Goal: Task Accomplishment & Management: Use online tool/utility

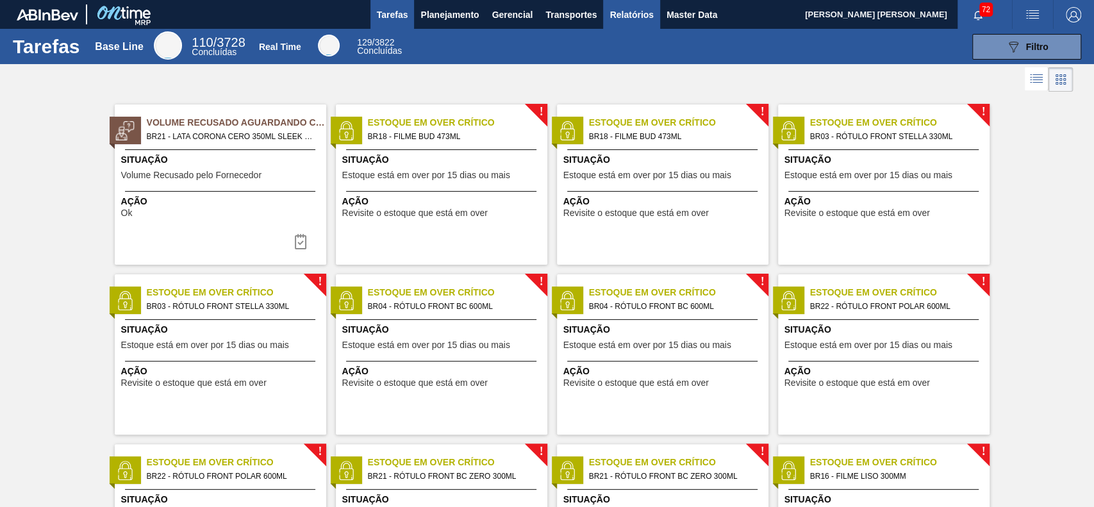
click at [633, 7] on span "Relatórios" at bounding box center [632, 14] width 44 height 15
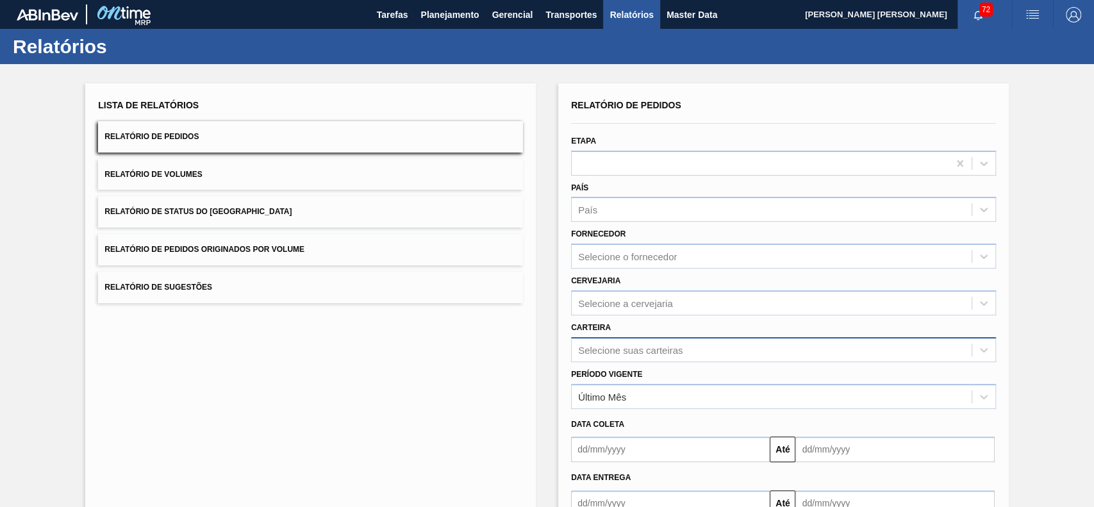
click at [695, 347] on div "Selecione suas carteiras" at bounding box center [783, 349] width 425 height 25
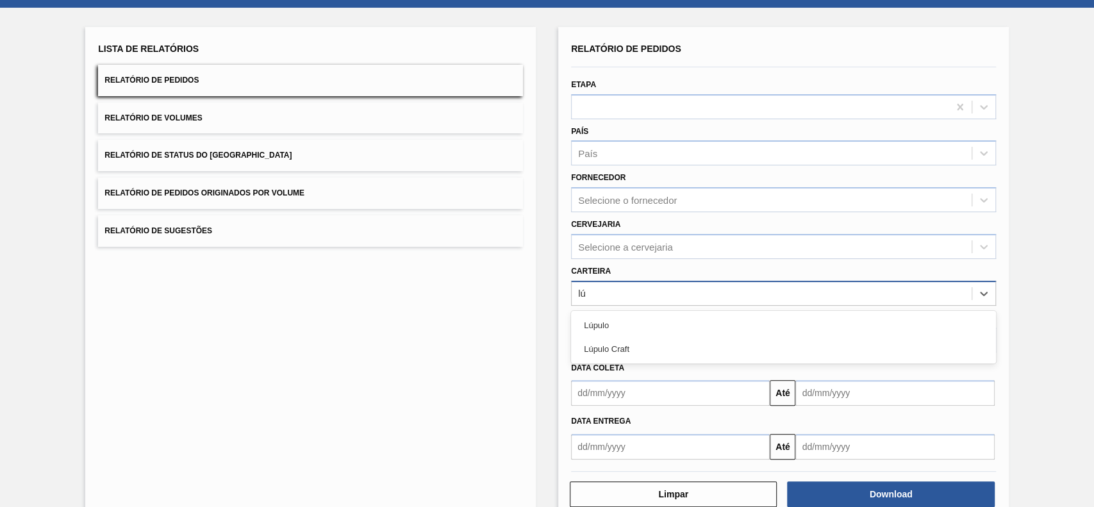
type input "l"
type input "quím"
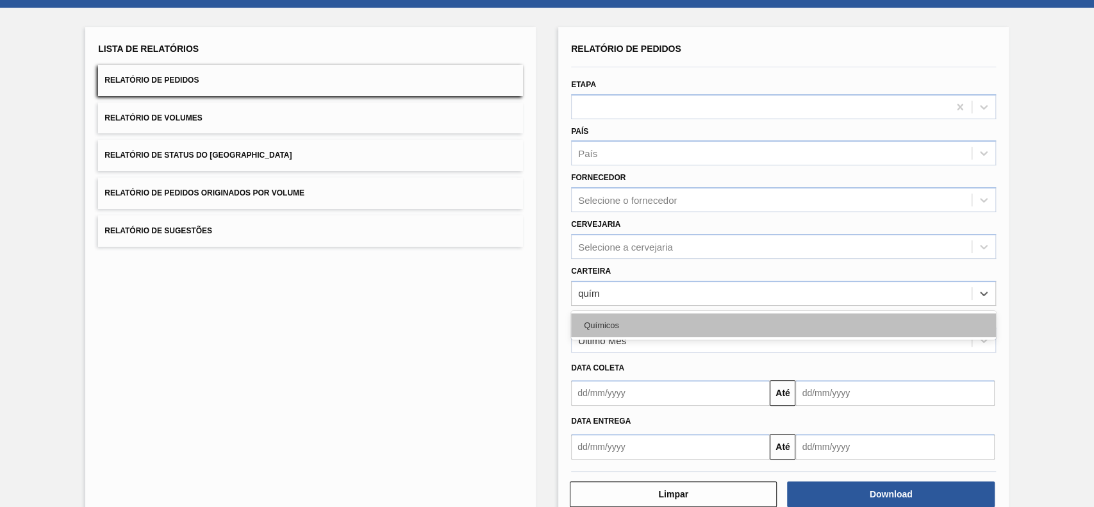
click at [701, 326] on div "Químicos" at bounding box center [783, 326] width 425 height 24
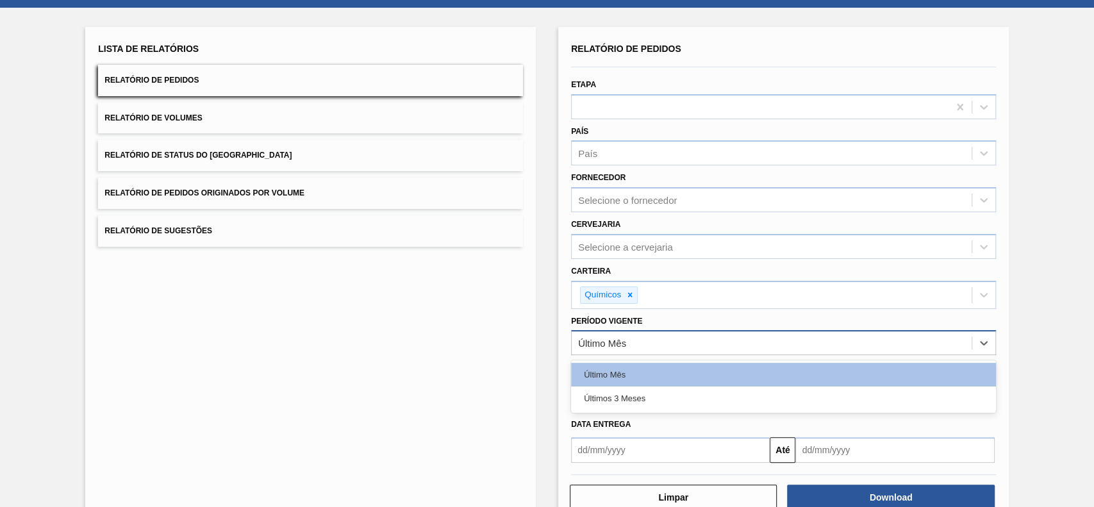
click at [686, 336] on div "Último Mês" at bounding box center [772, 343] width 400 height 19
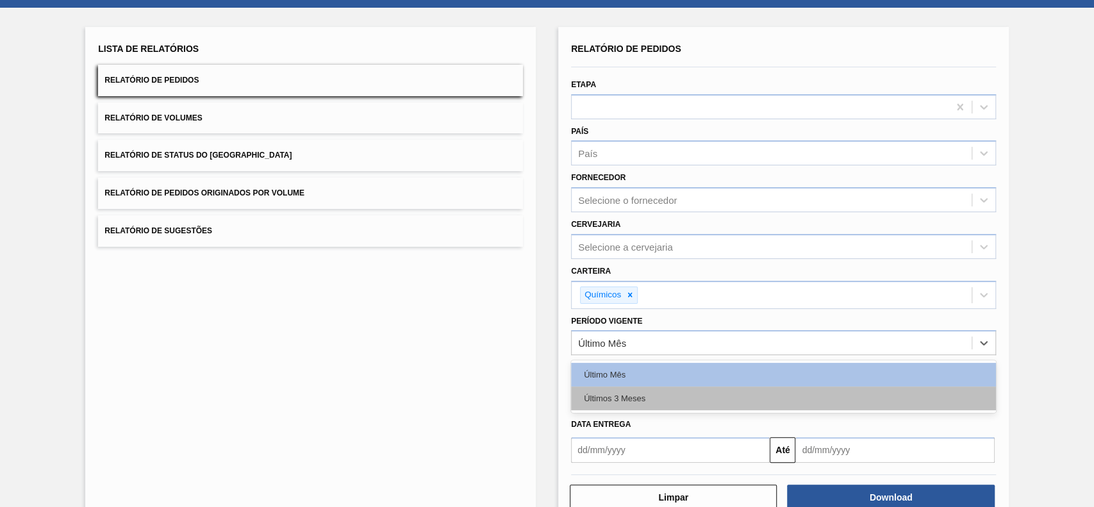
click at [667, 388] on div "Últimos 3 Meses" at bounding box center [783, 399] width 425 height 24
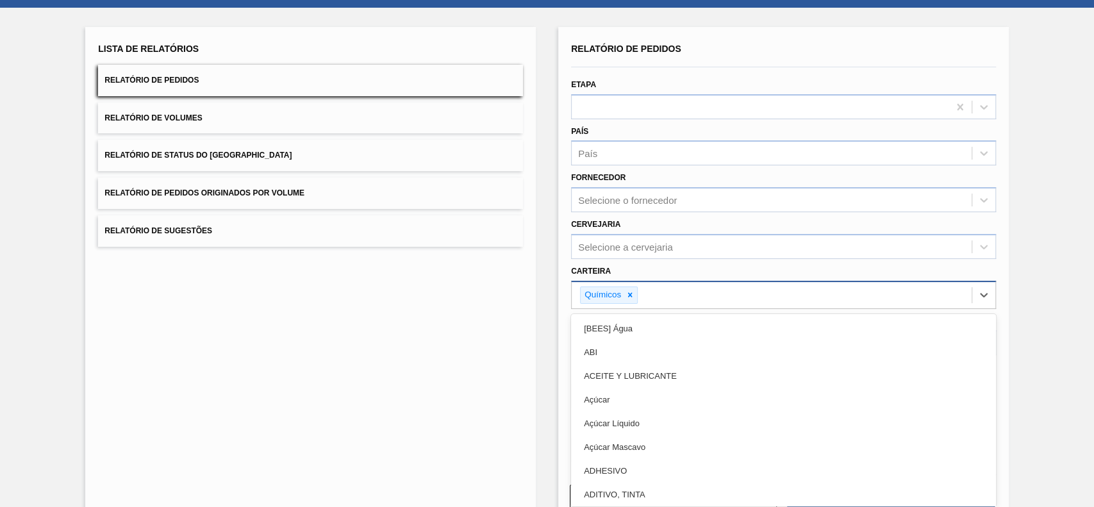
click at [707, 290] on div "Químicos" at bounding box center [772, 295] width 400 height 26
type input "carv"
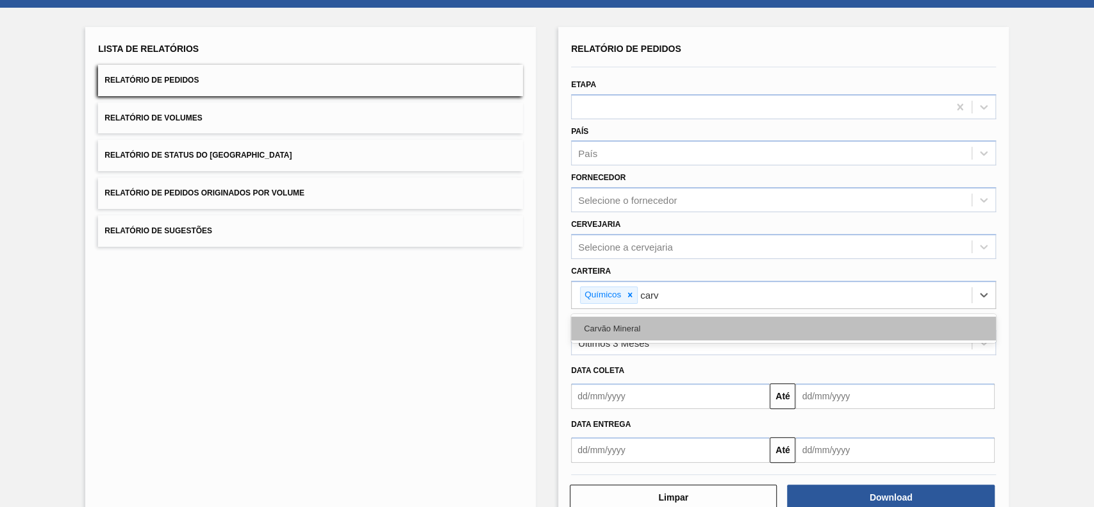
click at [689, 325] on div "Carvão Mineral" at bounding box center [783, 329] width 425 height 24
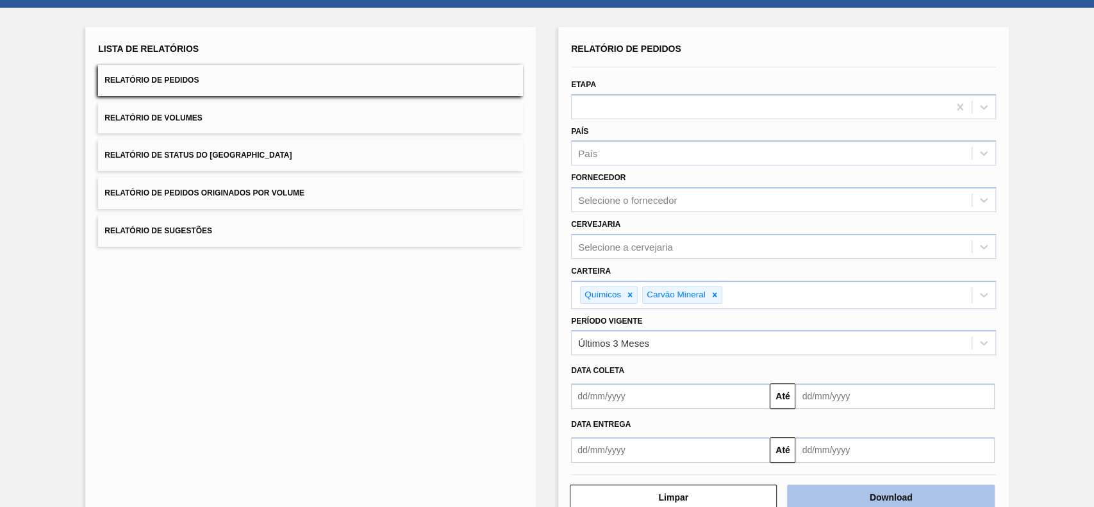
click at [853, 496] on button "Download" at bounding box center [890, 498] width 207 height 26
click at [365, 149] on button "Relatório de Status do [GEOGRAPHIC_DATA]" at bounding box center [310, 155] width 425 height 31
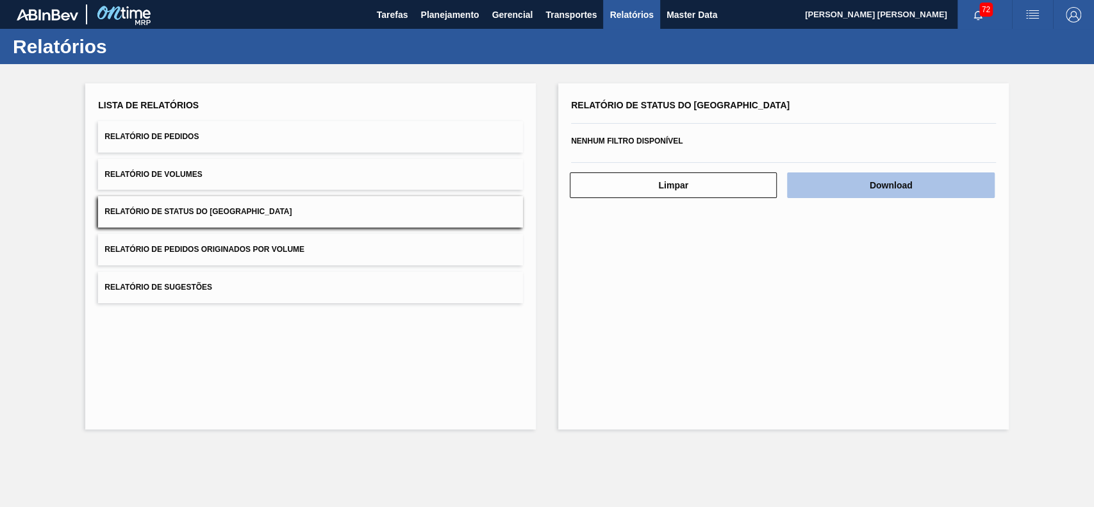
click at [831, 180] on button "Download" at bounding box center [890, 185] width 207 height 26
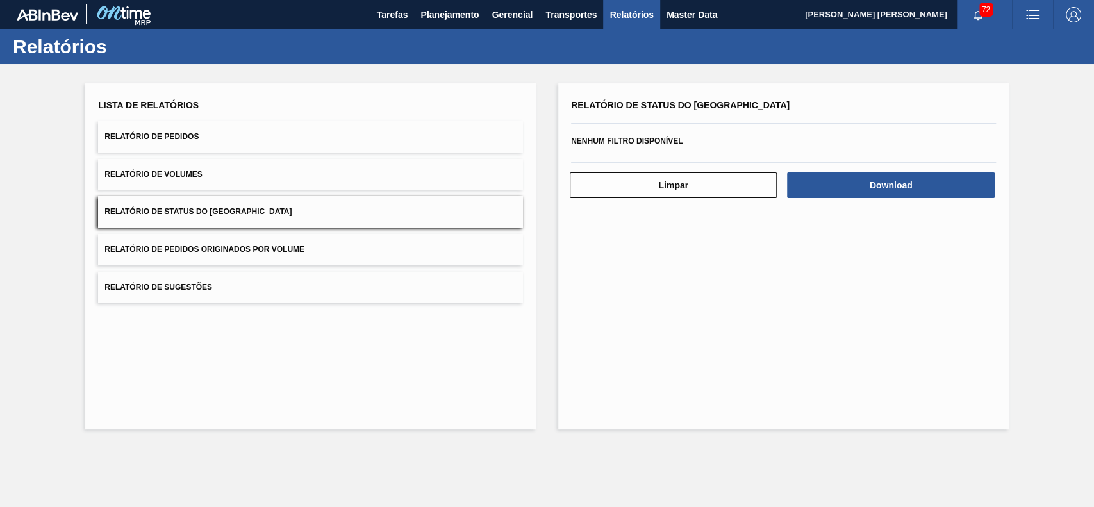
click at [519, 372] on div "Lista de Relatórios Relatório de Pedidos Relatório de Volumes Relatório de Stat…" at bounding box center [310, 256] width 451 height 346
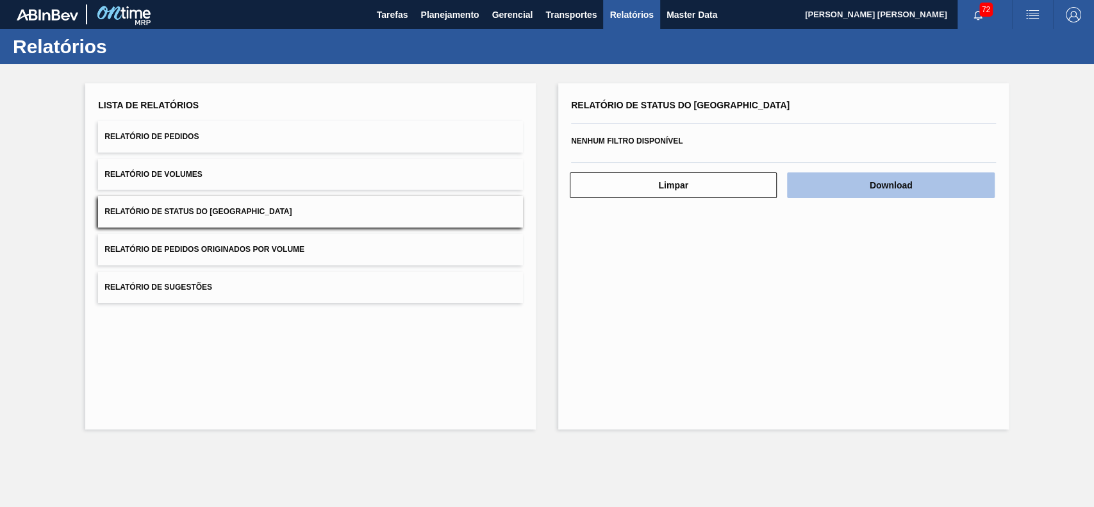
click at [909, 185] on button "Download" at bounding box center [890, 185] width 207 height 26
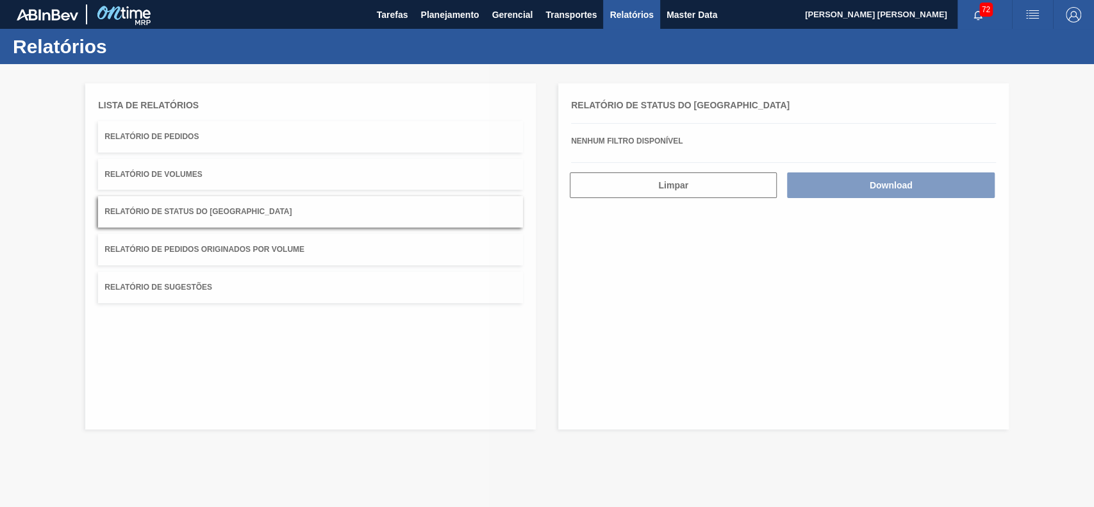
click at [764, 233] on div at bounding box center [547, 285] width 1094 height 443
click at [617, 249] on div at bounding box center [547, 285] width 1094 height 443
click at [445, 15] on span "Planejamento" at bounding box center [450, 14] width 58 height 15
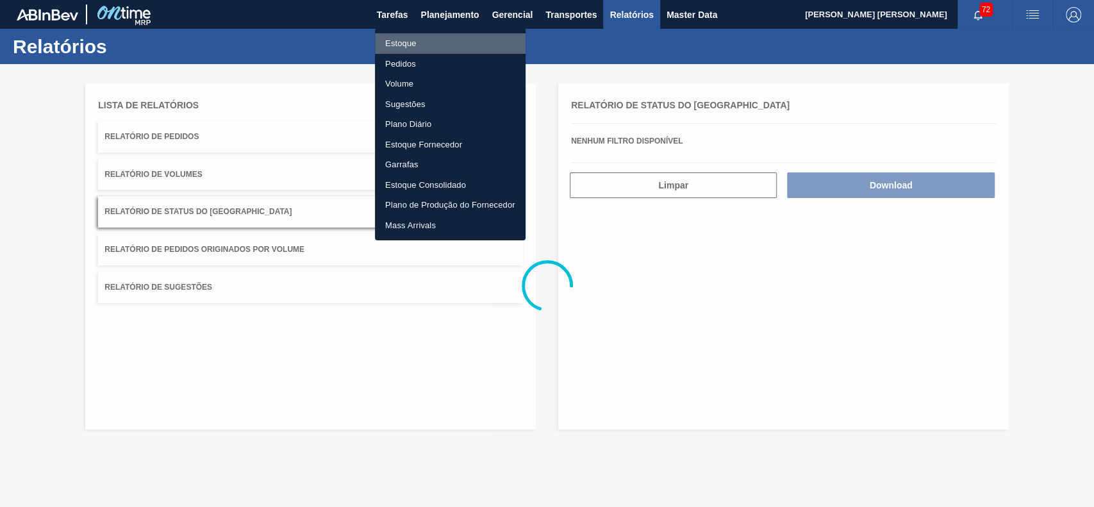
click at [419, 37] on li "Estoque" at bounding box center [450, 43] width 151 height 21
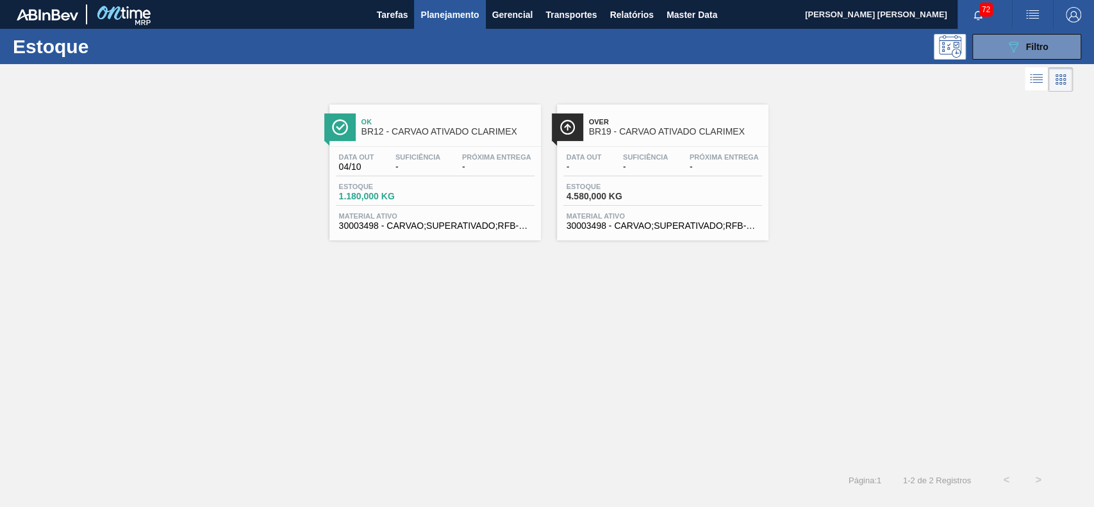
click at [993, 47] on button "089F7B8B-B2A5-4AFE-B5C0-19BA573D28AC Filtro" at bounding box center [1027, 47] width 109 height 26
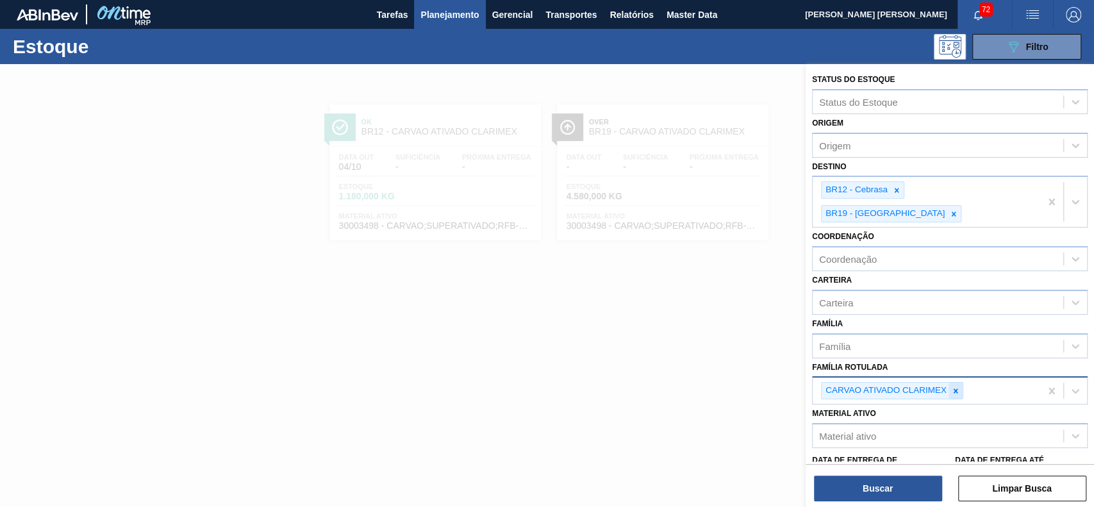
click at [955, 383] on div at bounding box center [956, 391] width 14 height 16
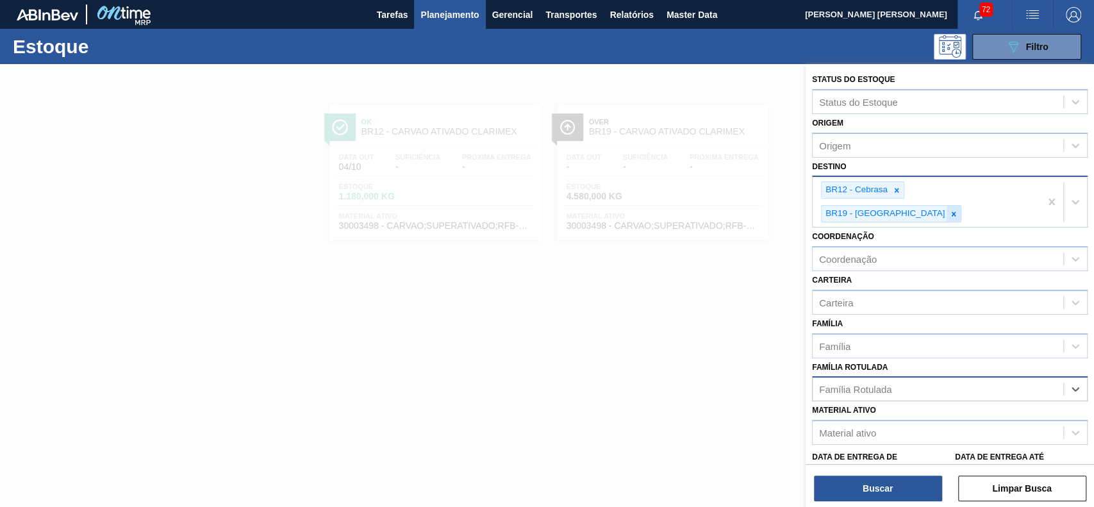
click at [962, 205] on div "BR19 - [GEOGRAPHIC_DATA]" at bounding box center [891, 213] width 140 height 17
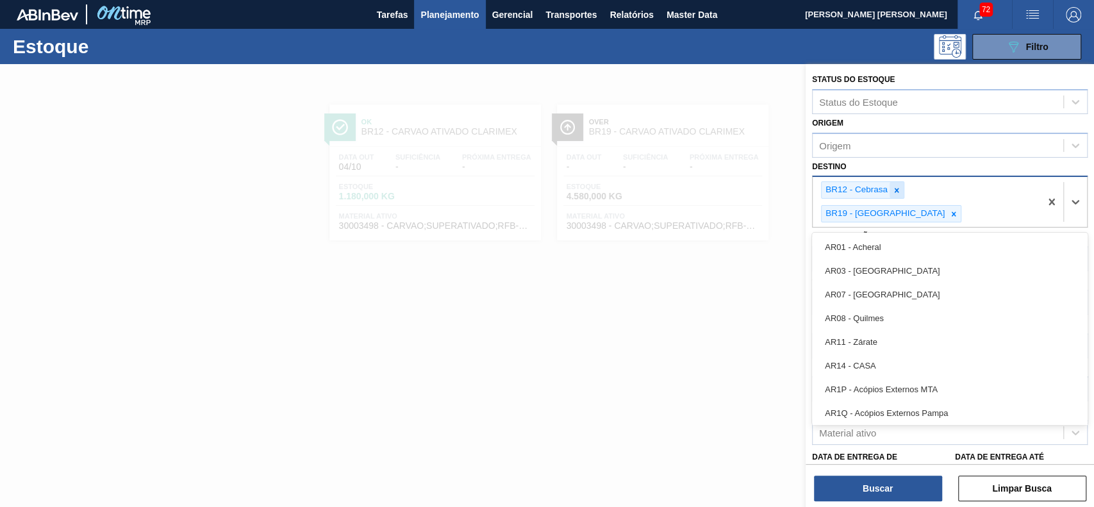
click at [892, 187] on icon at bounding box center [896, 190] width 9 height 9
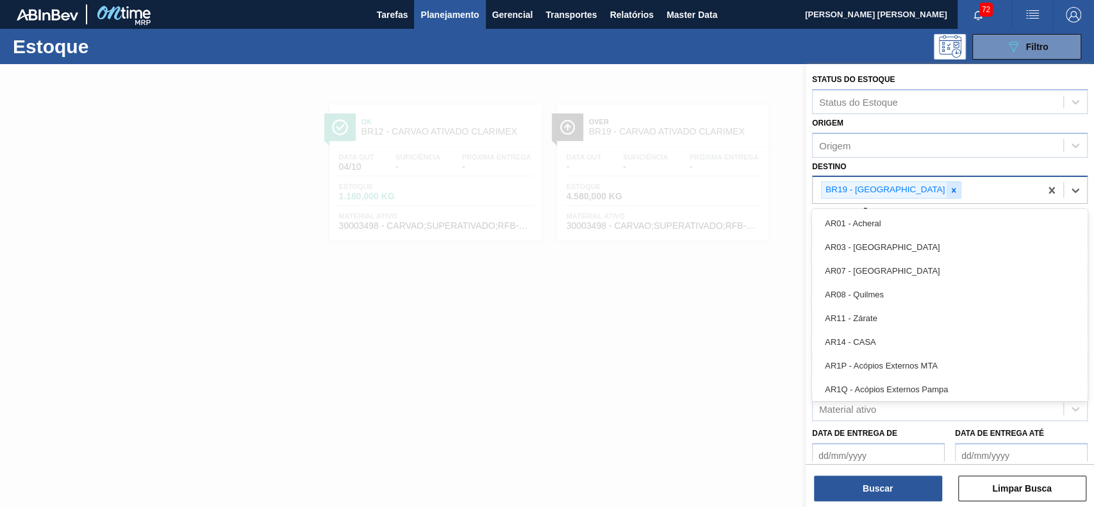
click at [950, 191] on icon at bounding box center [954, 190] width 9 height 9
click at [750, 235] on div at bounding box center [547, 317] width 1094 height 507
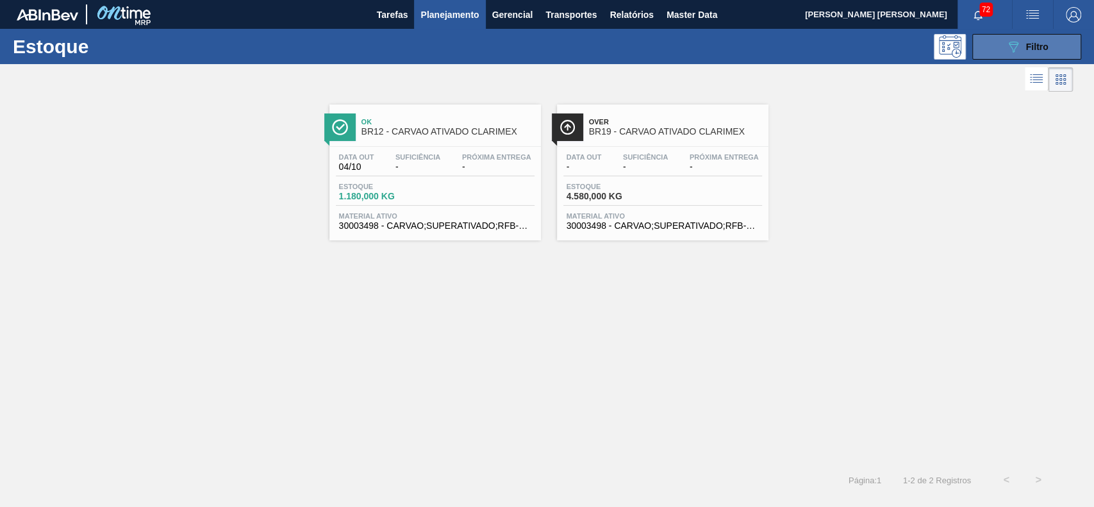
click at [1043, 40] on div "089F7B8B-B2A5-4AFE-B5C0-19BA573D28AC Filtro" at bounding box center [1027, 46] width 43 height 15
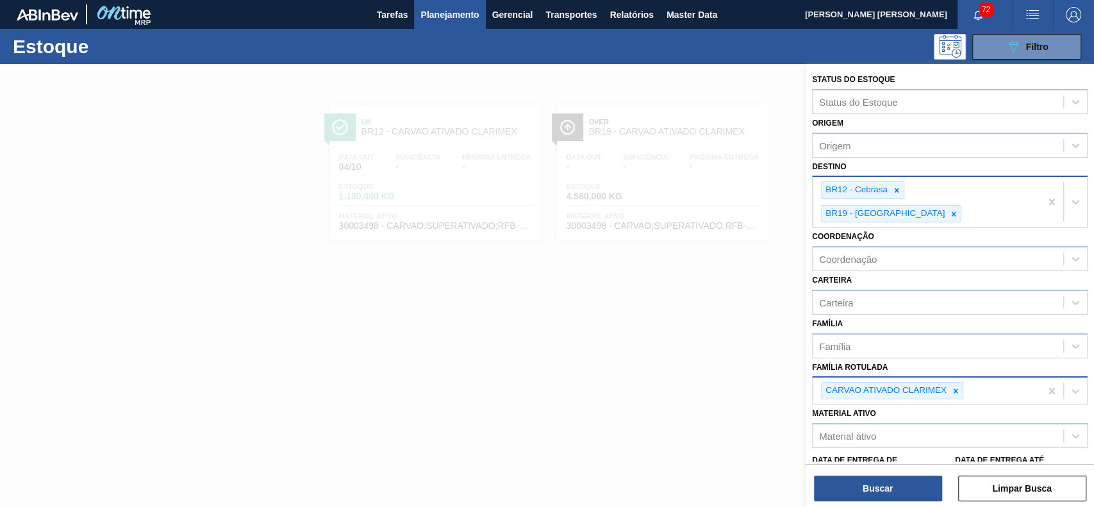
drag, startPoint x: 981, startPoint y: 191, endPoint x: 975, endPoint y: 196, distance: 7.8
click at [961, 206] on div at bounding box center [954, 214] width 14 height 16
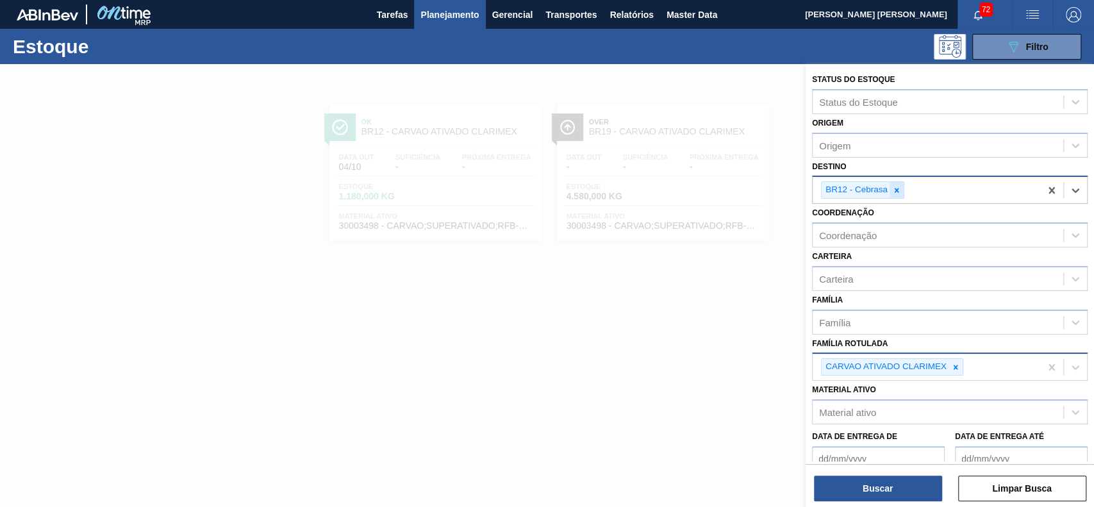
click at [896, 189] on icon at bounding box center [897, 190] width 4 height 4
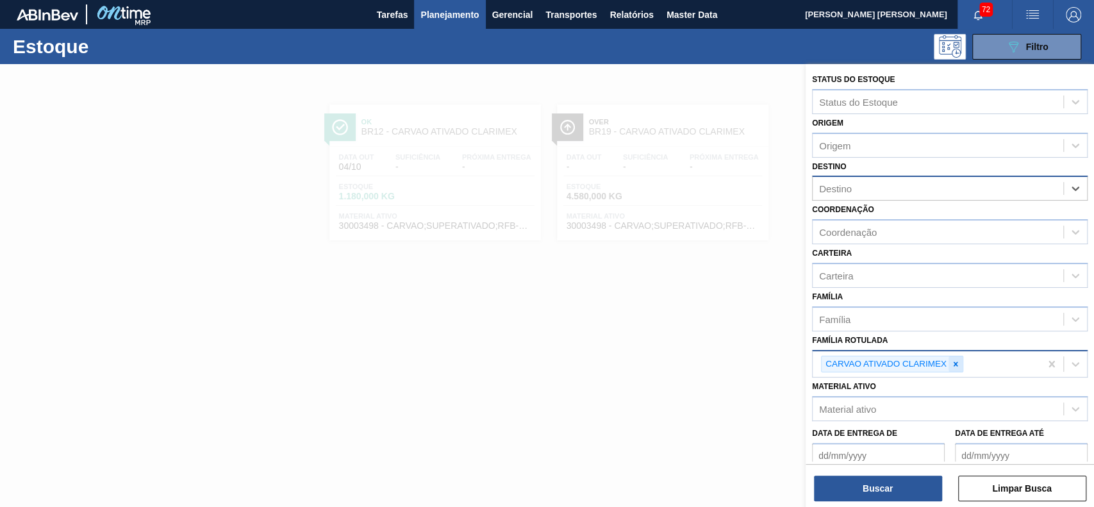
click at [951, 357] on div at bounding box center [956, 364] width 14 height 16
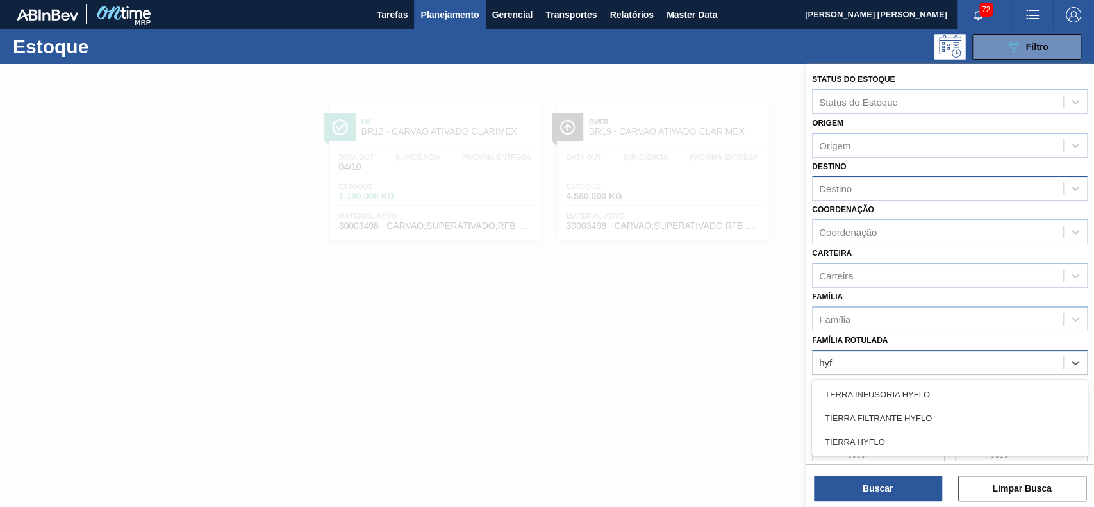
type Rotulada "hyflo"
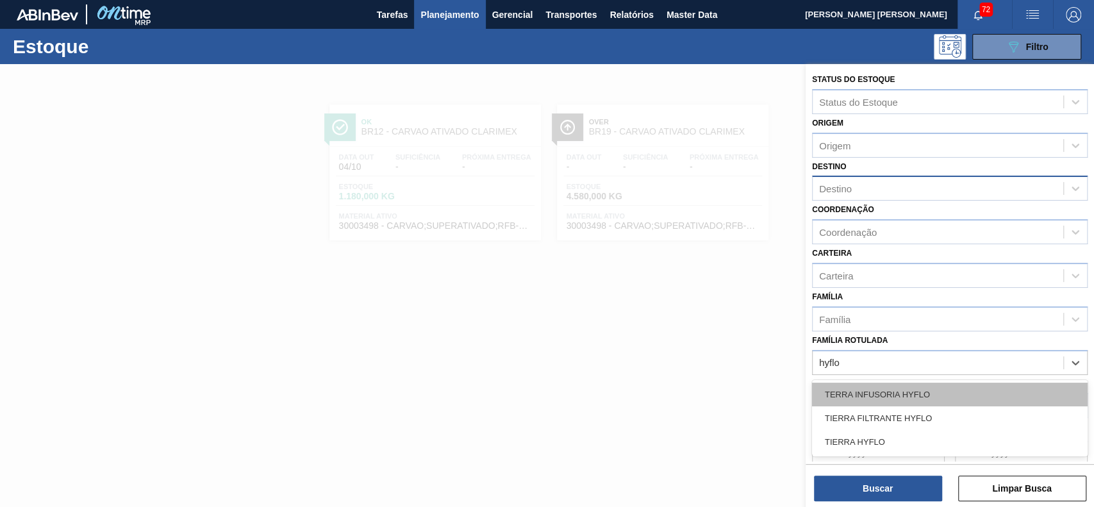
click at [937, 389] on div "TERRA INFUSORIA HYFLO" at bounding box center [950, 395] width 276 height 24
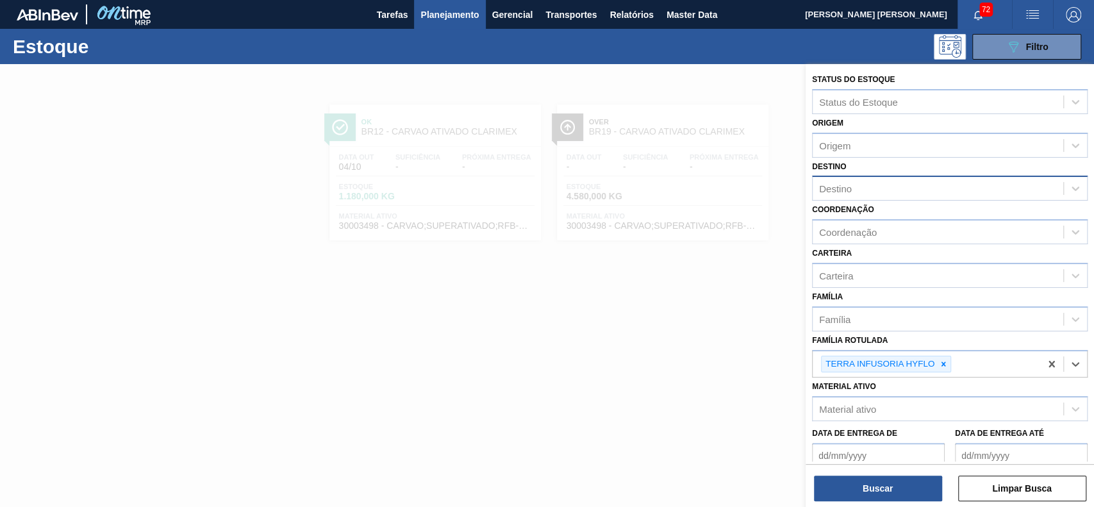
click at [866, 195] on div "Destino" at bounding box center [938, 189] width 251 height 19
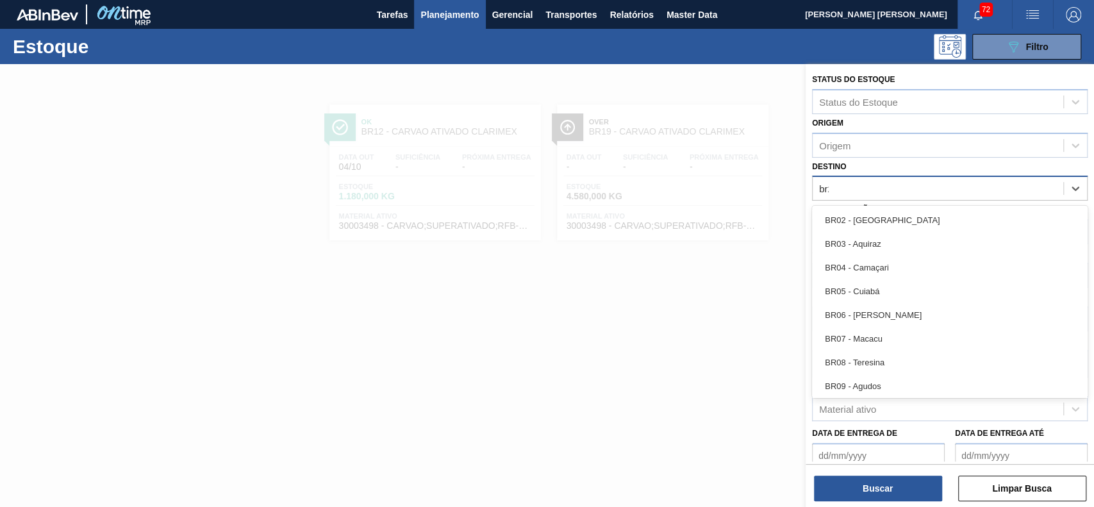
type input "br26"
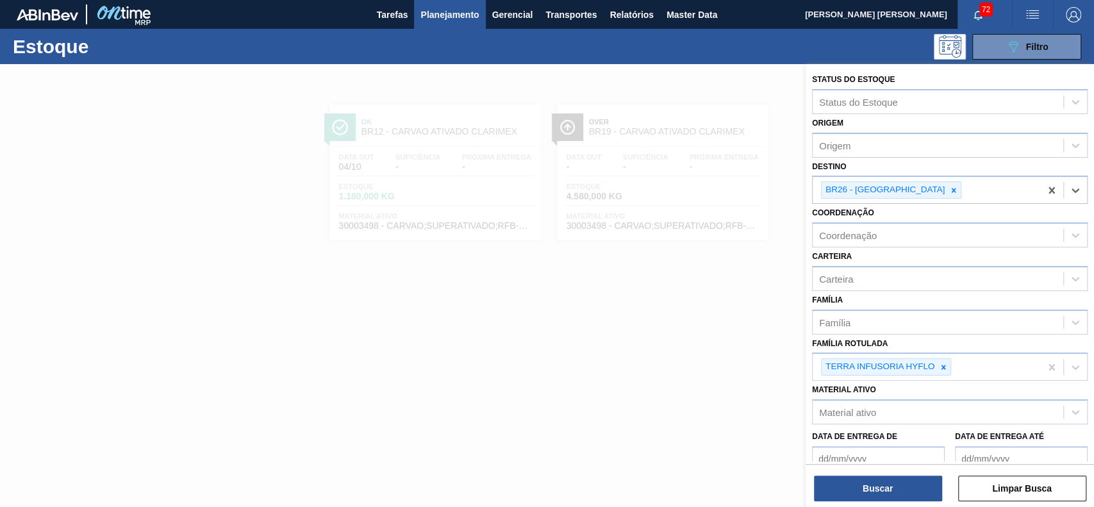
click at [885, 502] on div "Status do Estoque Status do Estoque Origem Origem Destino option BR26 - [GEOGRA…" at bounding box center [950, 287] width 289 height 446
click at [886, 493] on button "Buscar" at bounding box center [878, 489] width 128 height 26
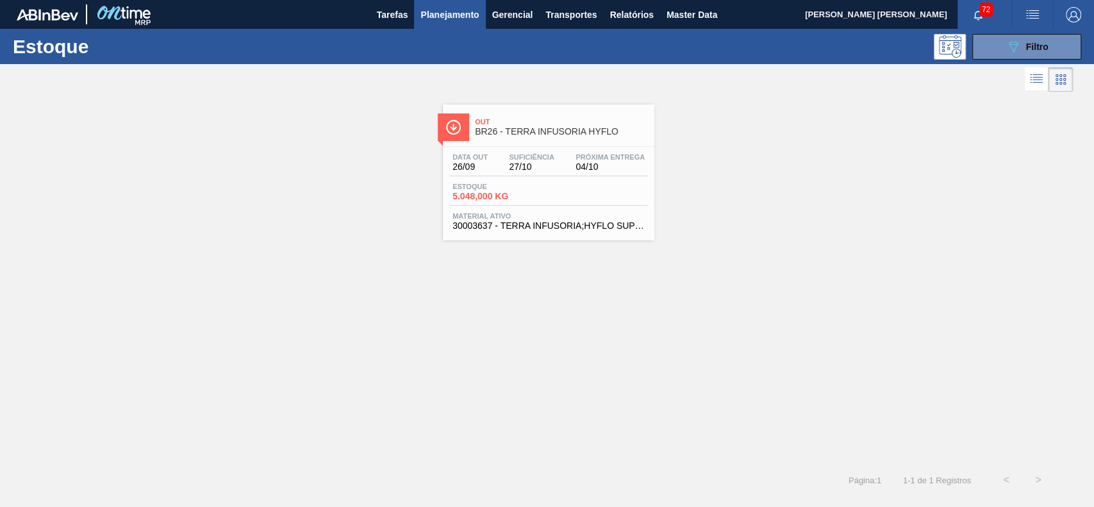
drag, startPoint x: 523, startPoint y: 179, endPoint x: 559, endPoint y: 187, distance: 37.3
click at [559, 185] on div "Estoque 5.048,000 KG" at bounding box center [548, 194] width 199 height 23
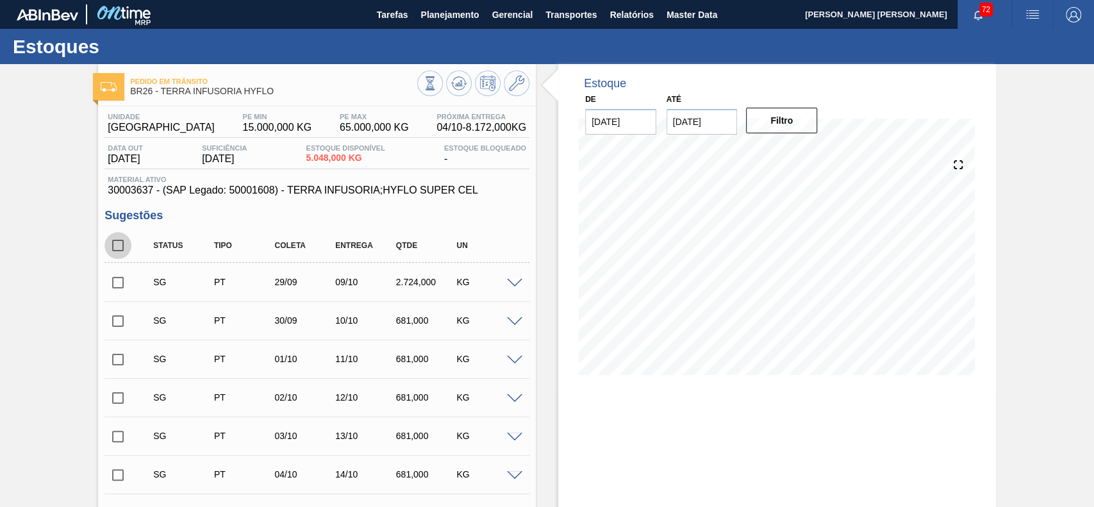
click at [110, 254] on input "checkbox" at bounding box center [118, 245] width 27 height 27
checkbox input "true"
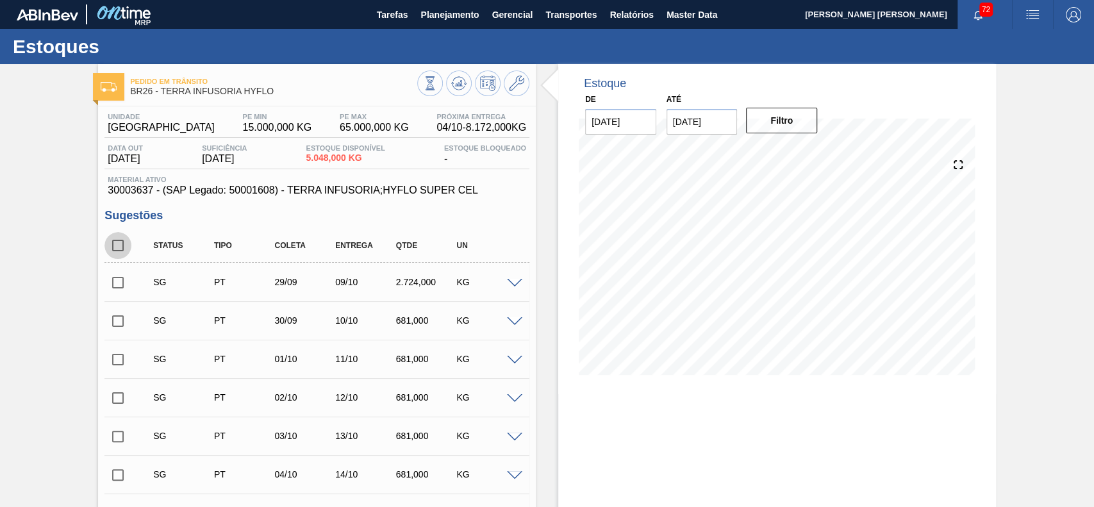
checkbox input "true"
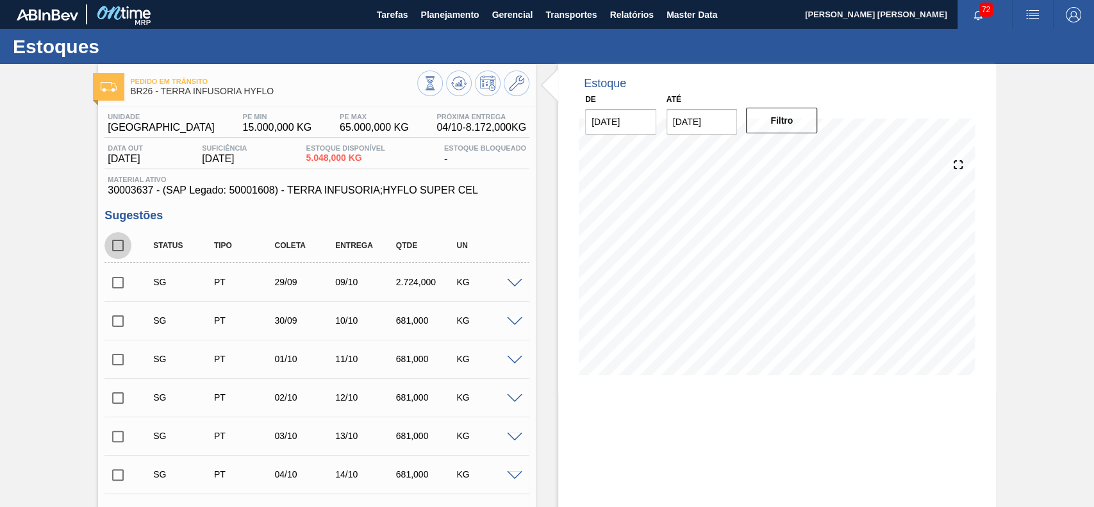
checkbox input "true"
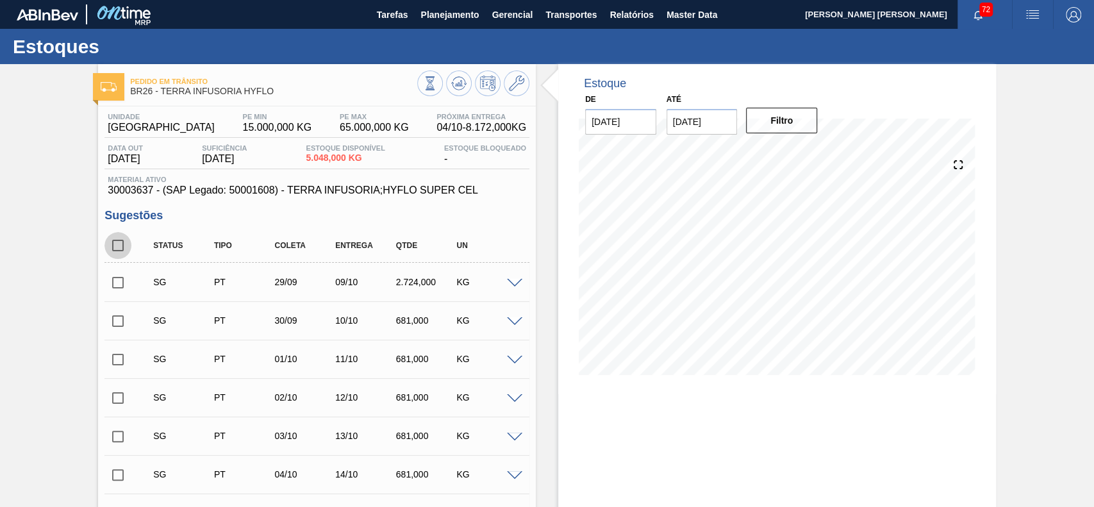
checkbox input "true"
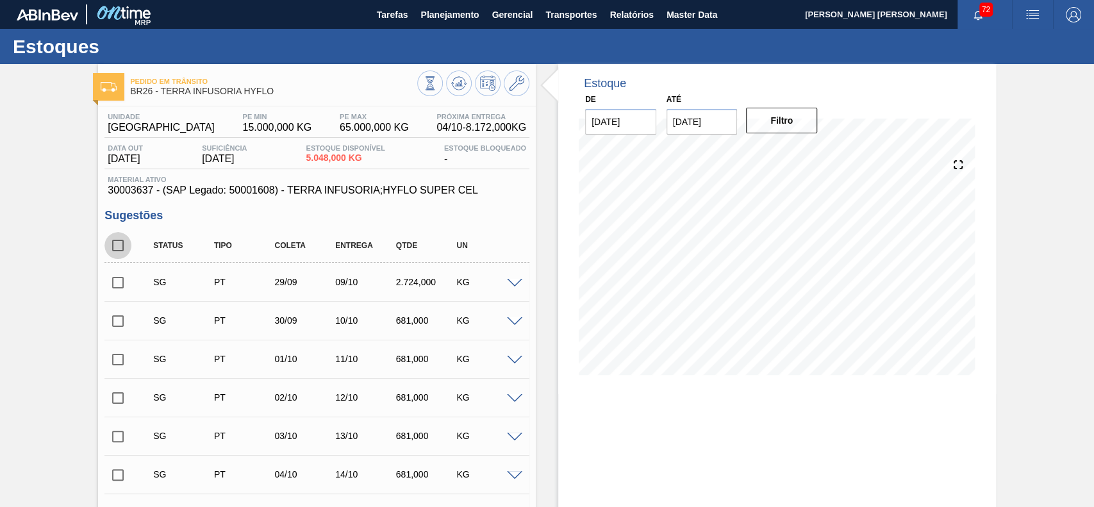
checkbox input "true"
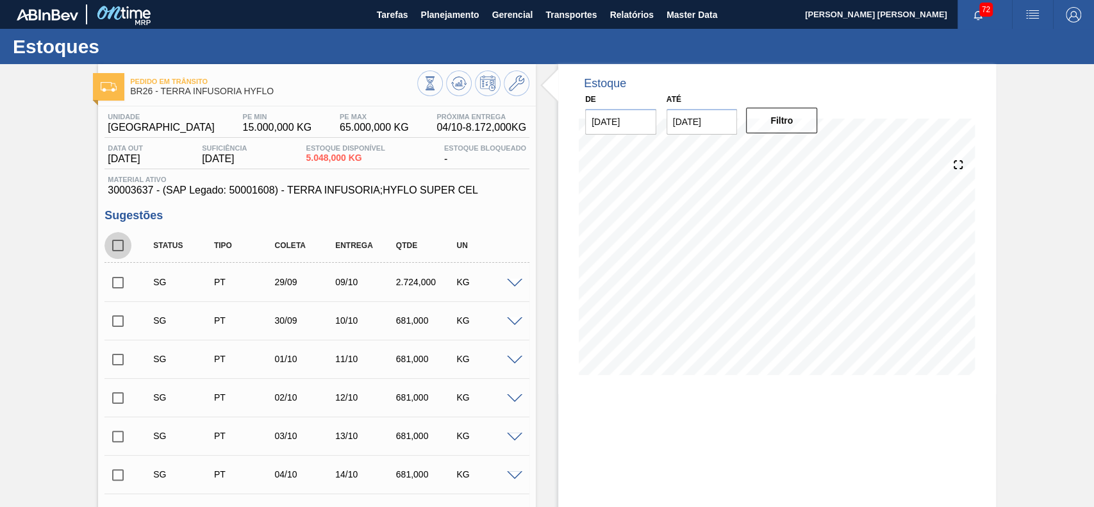
checkbox input "true"
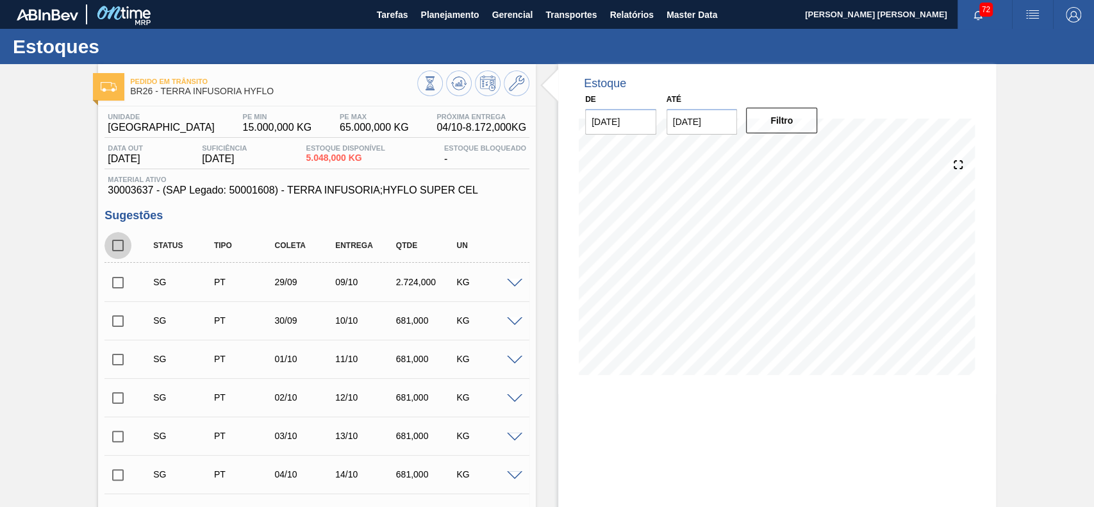
checkbox input "true"
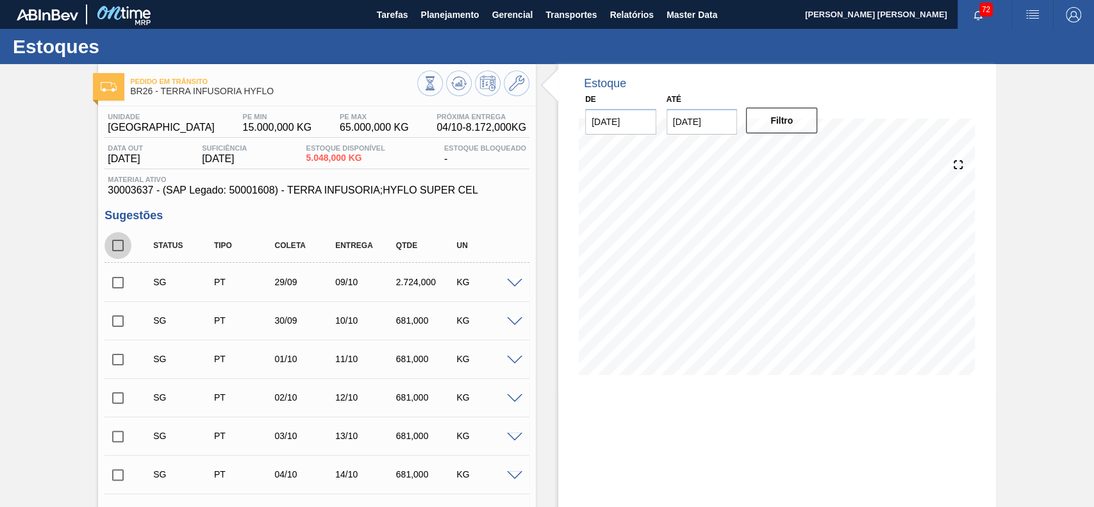
checkbox input "true"
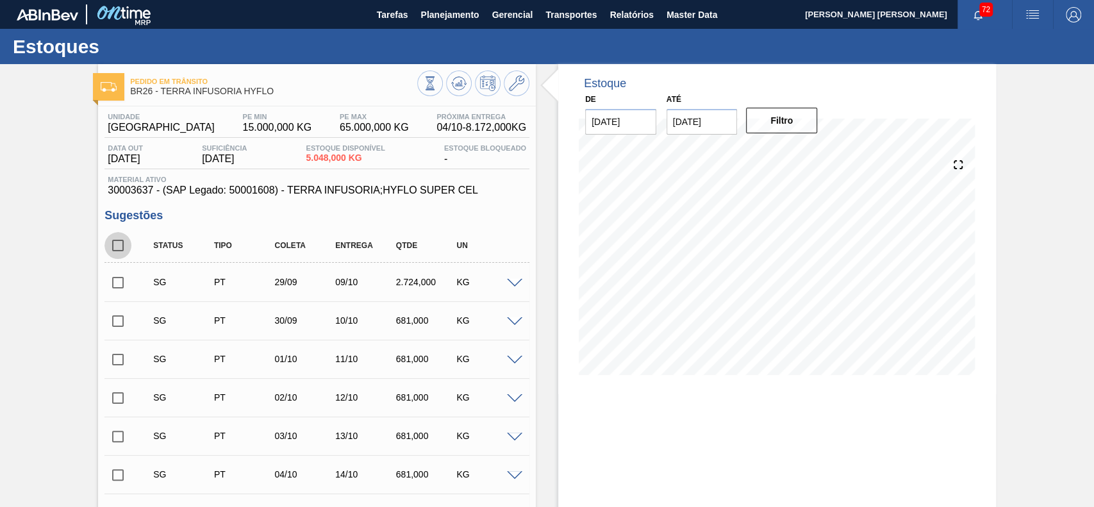
checkbox input "true"
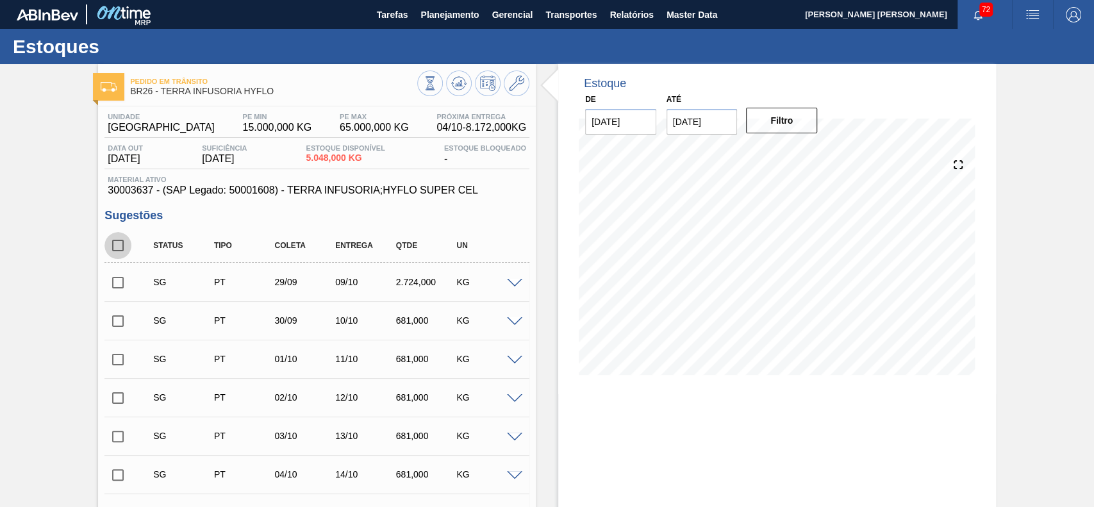
checkbox input "true"
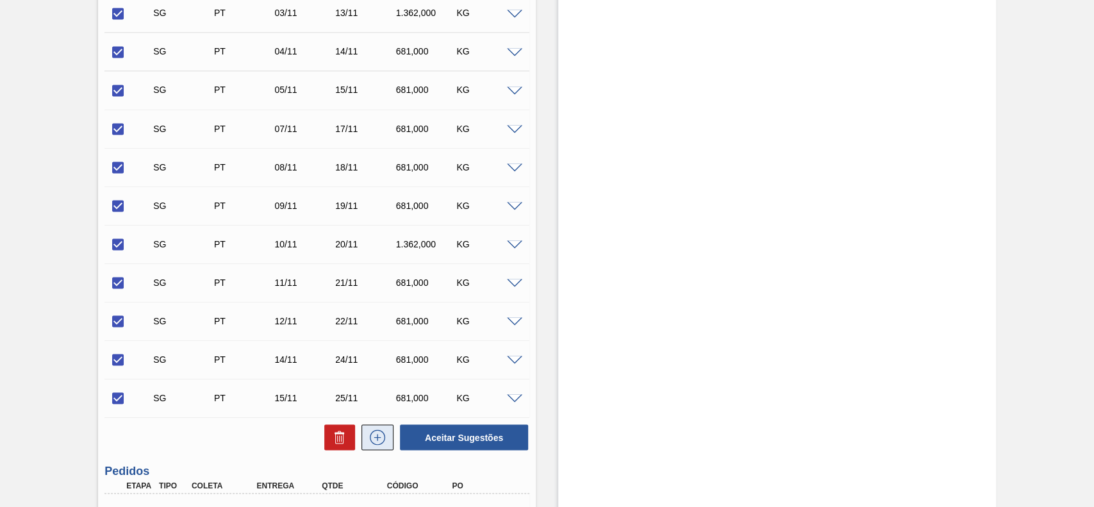
scroll to position [1708, 0]
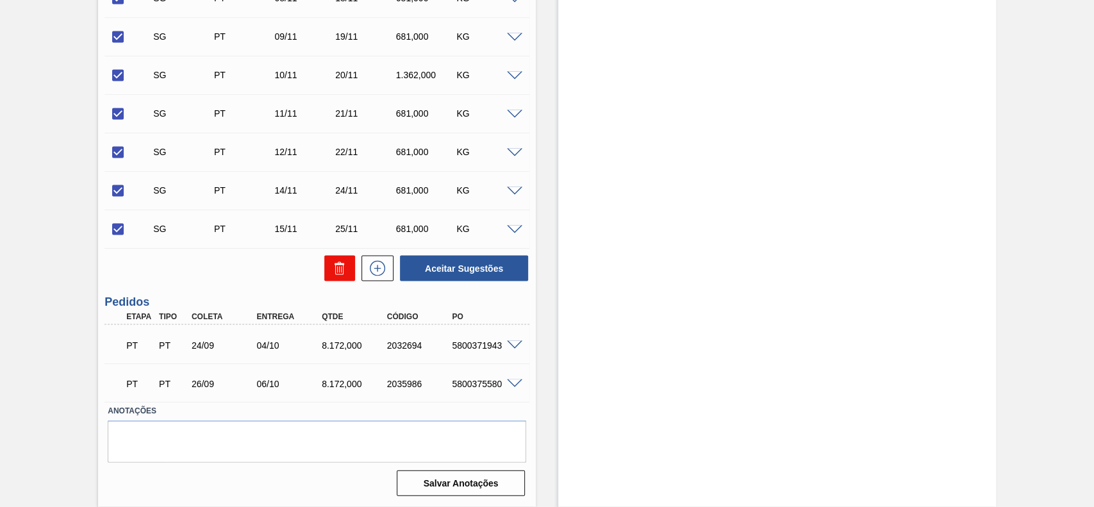
click at [330, 260] on button at bounding box center [339, 269] width 31 height 26
checkbox input "false"
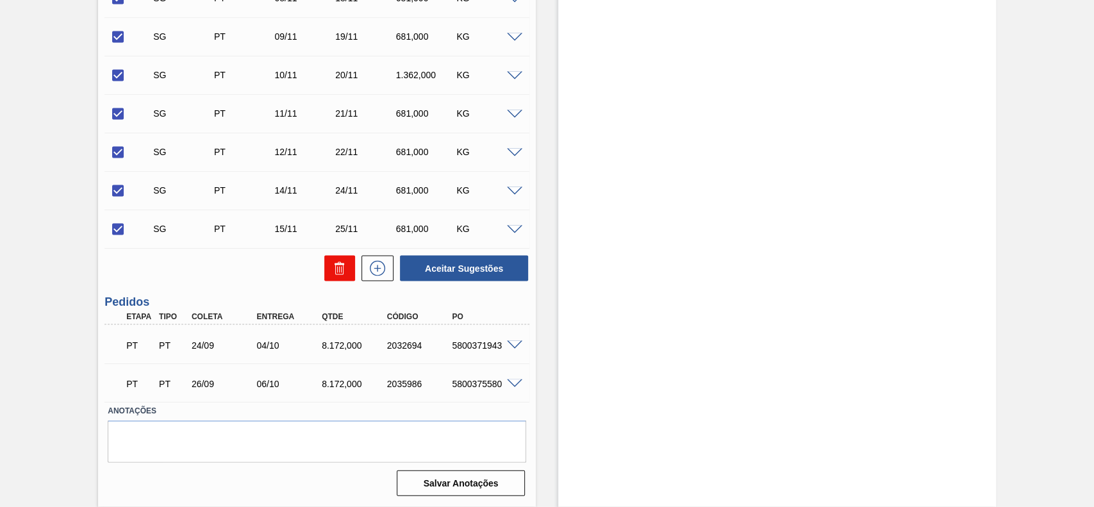
checkbox input "false"
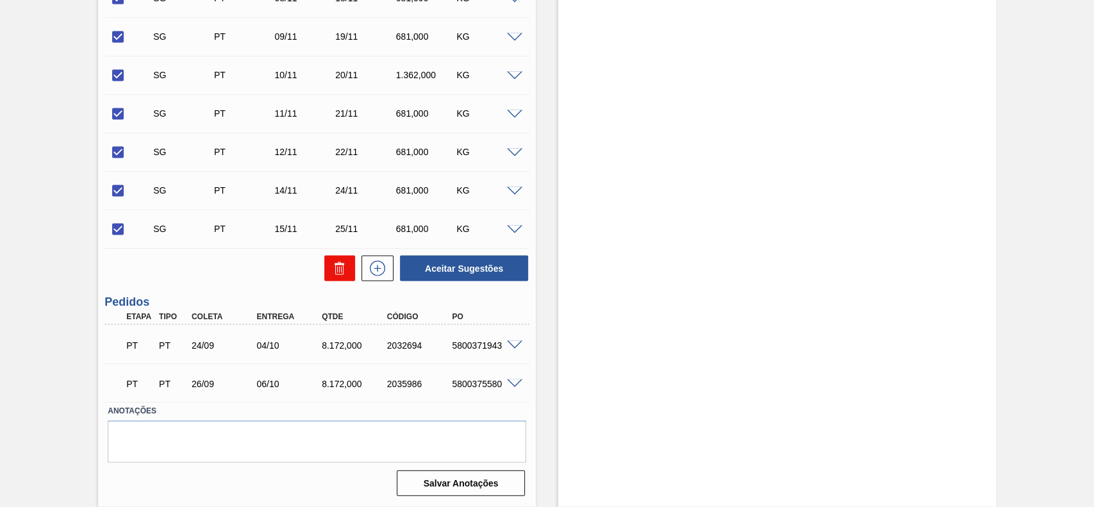
checkbox input "false"
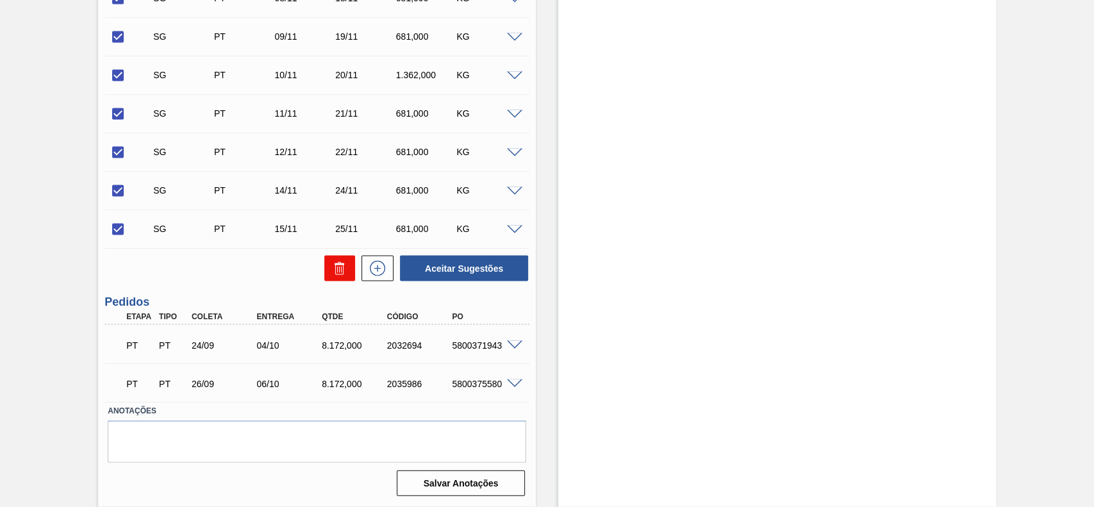
checkbox input "false"
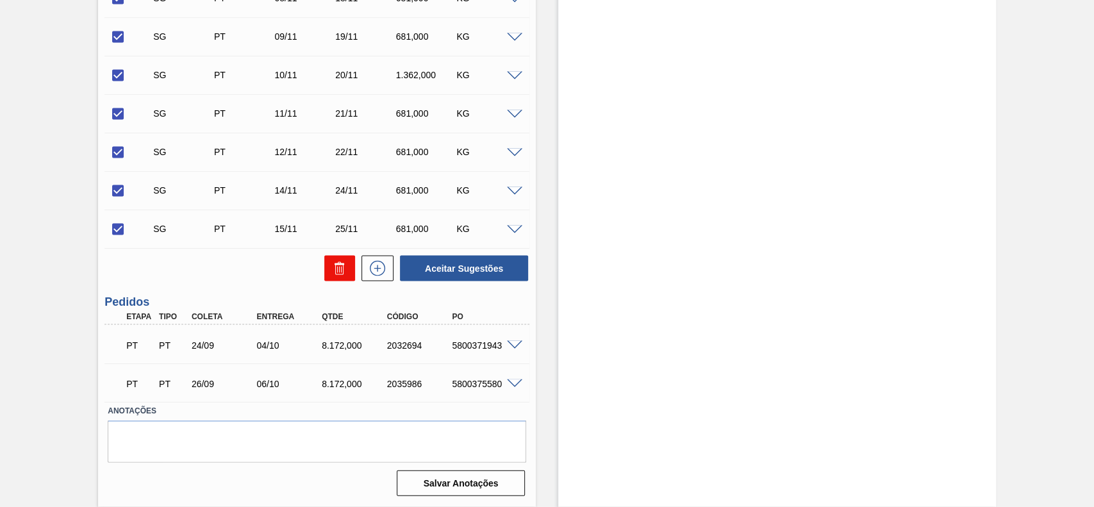
checkbox input "false"
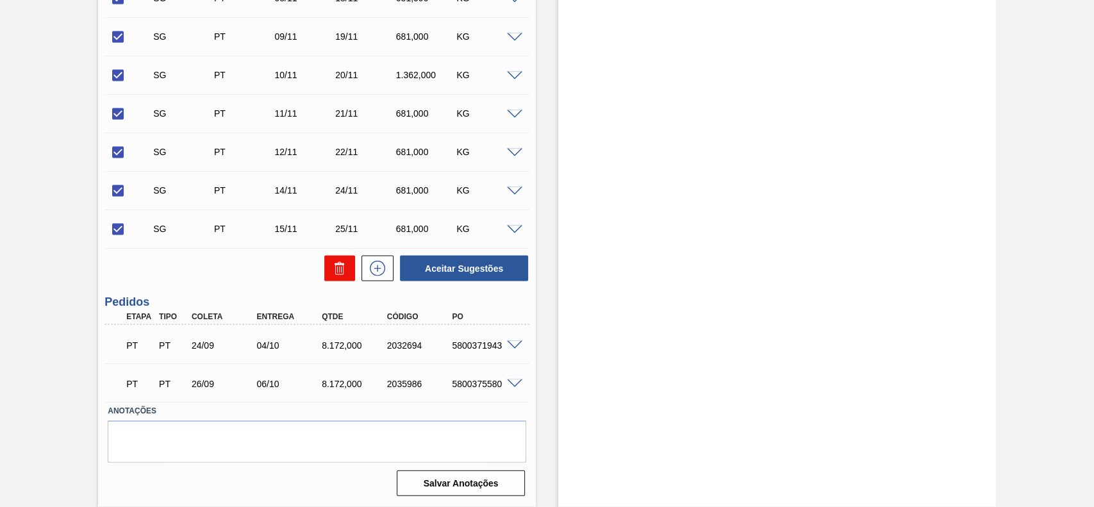
checkbox input "false"
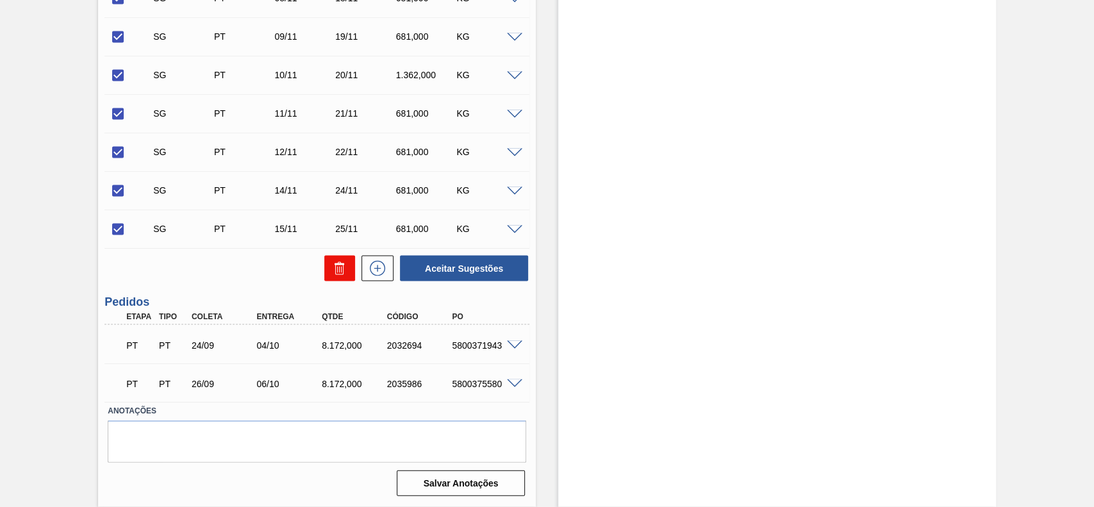
checkbox input "false"
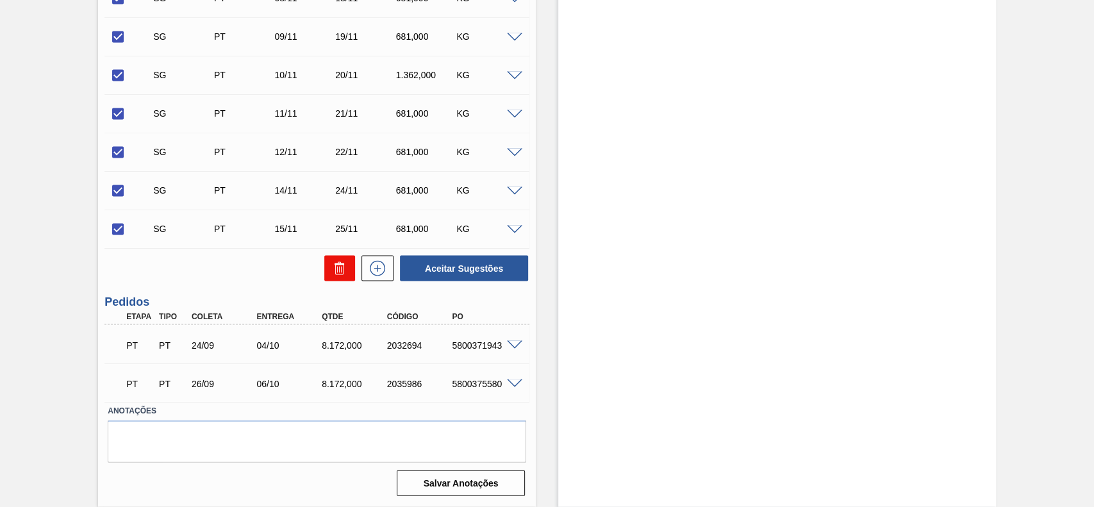
checkbox input "false"
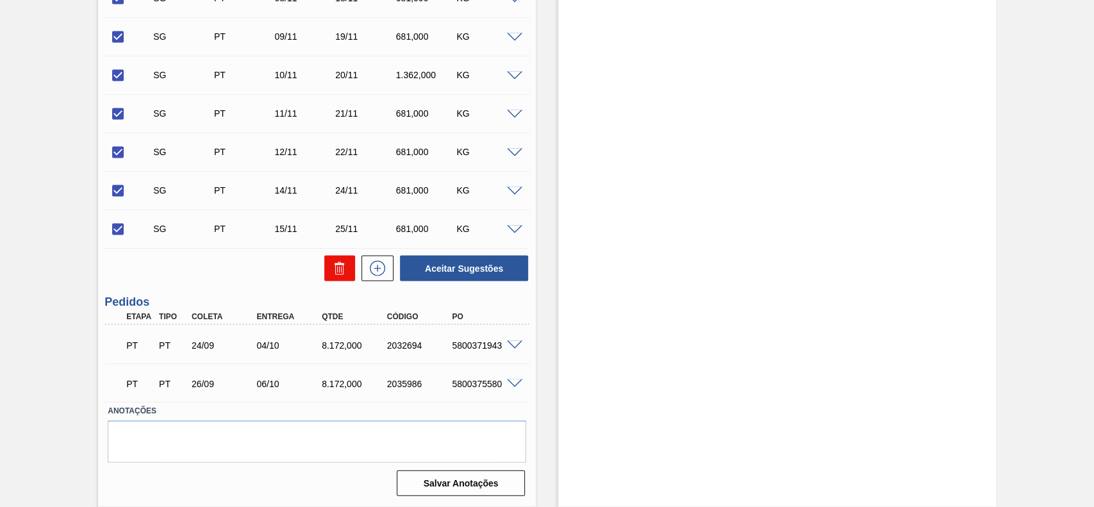
checkbox input "false"
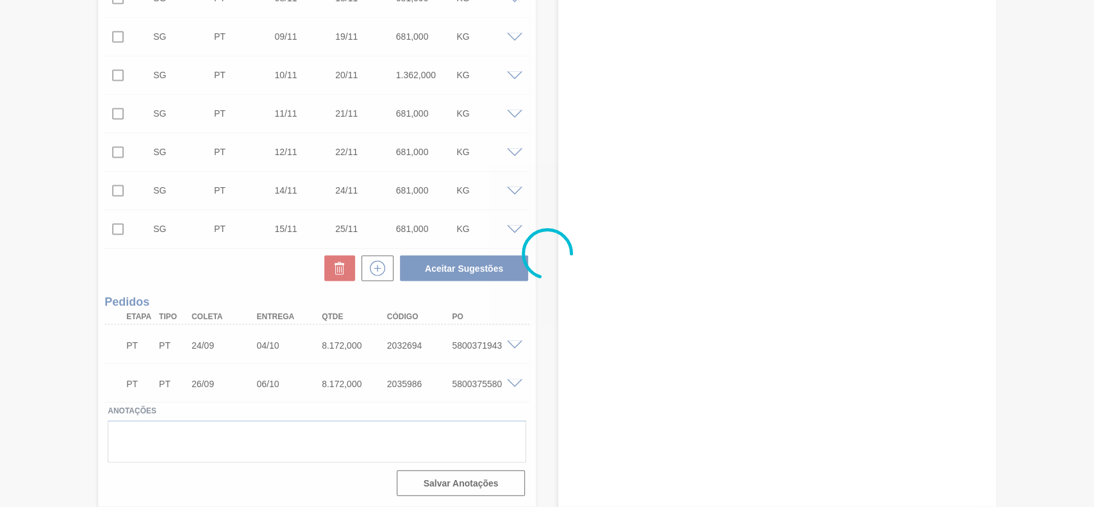
scroll to position [44, 0]
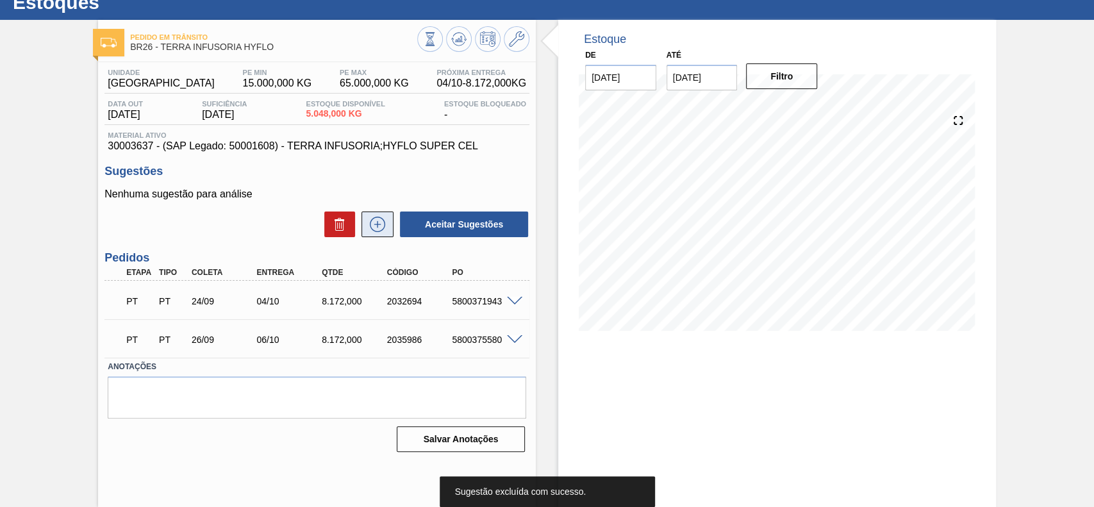
click at [385, 235] on button at bounding box center [378, 225] width 32 height 26
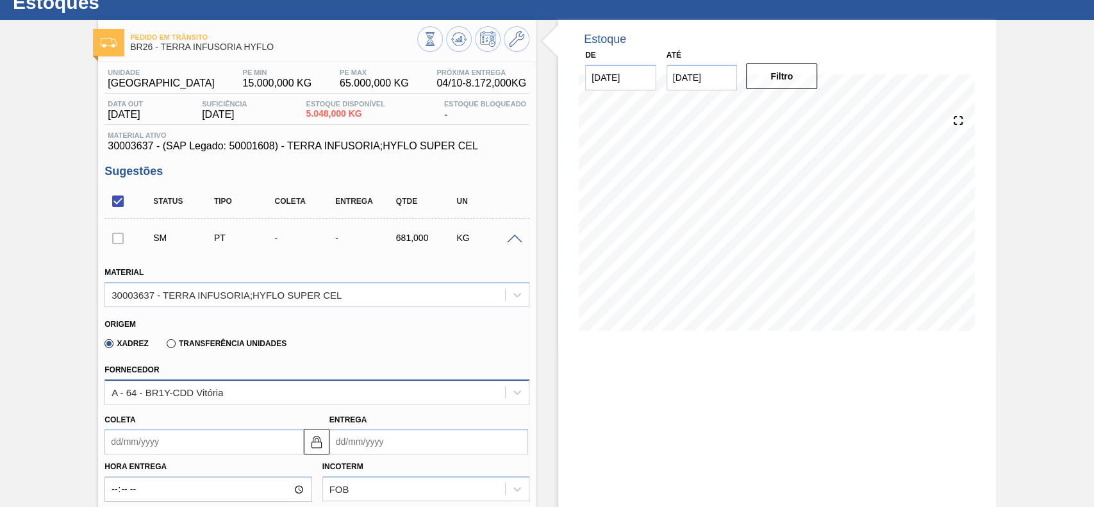
scroll to position [215, 0]
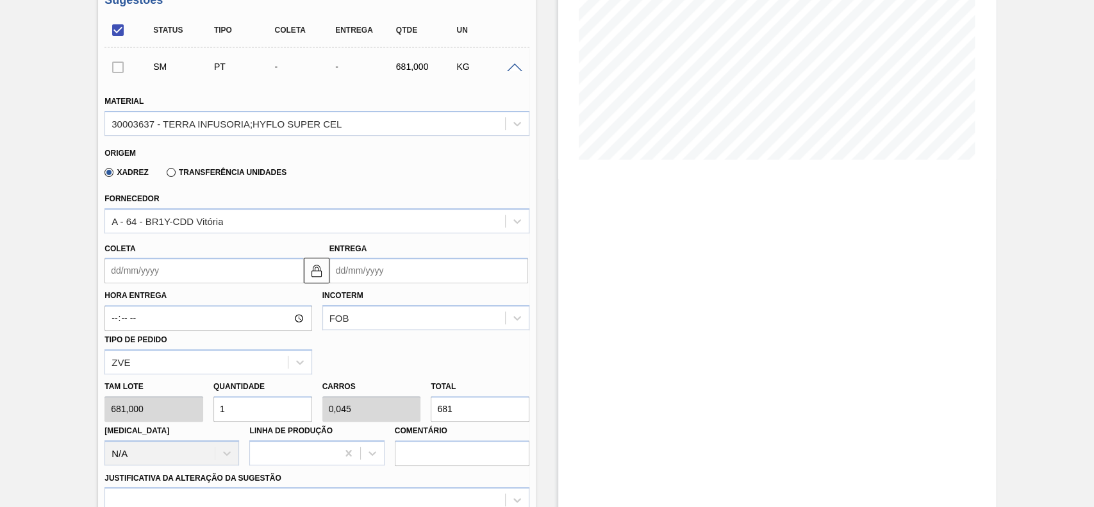
click at [230, 235] on div "[PERSON_NAME] Entrega" at bounding box center [316, 258] width 435 height 51
drag, startPoint x: 204, startPoint y: 174, endPoint x: 203, endPoint y: 190, distance: 15.4
click at [202, 174] on label "Transferência Unidades" at bounding box center [227, 172] width 120 height 9
drag, startPoint x: 172, startPoint y: 172, endPoint x: 182, endPoint y: 182, distance: 14.1
click at [174, 172] on label "Transferência Unidades" at bounding box center [227, 172] width 120 height 9
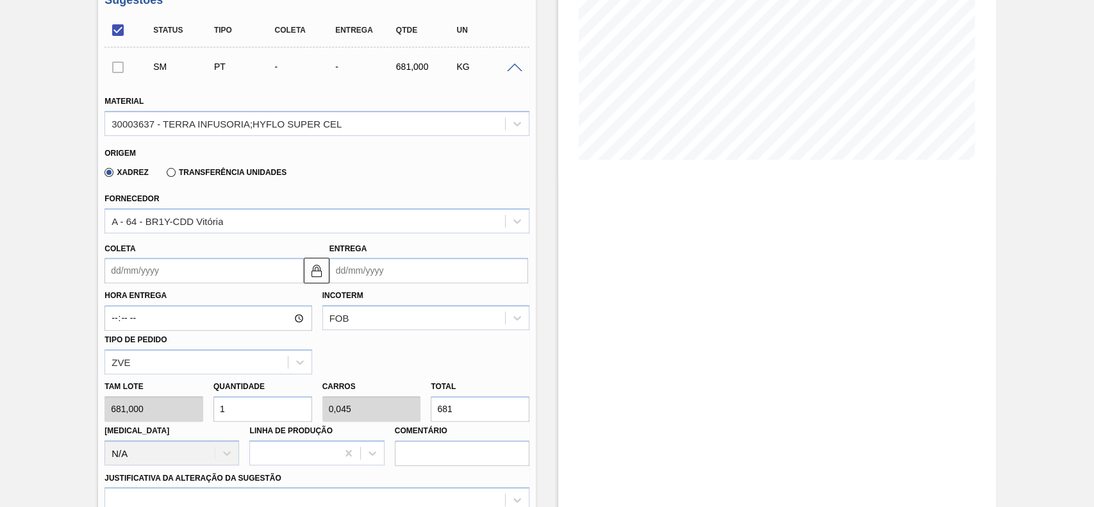
click at [165, 175] on input "Transferência Unidades" at bounding box center [165, 175] width 0 height 0
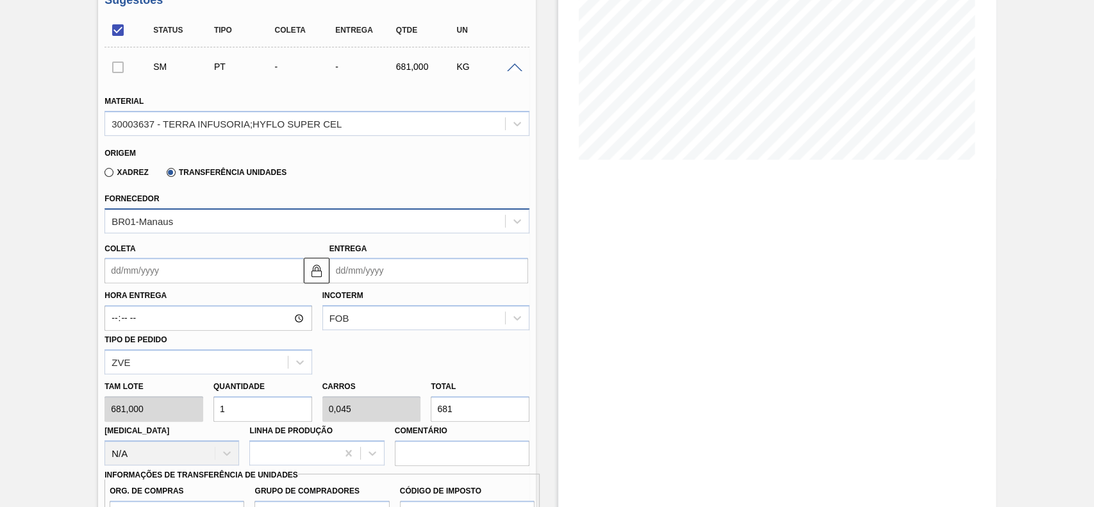
click at [235, 218] on div "BR01-Manaus" at bounding box center [305, 221] width 400 height 19
type input "juatu"
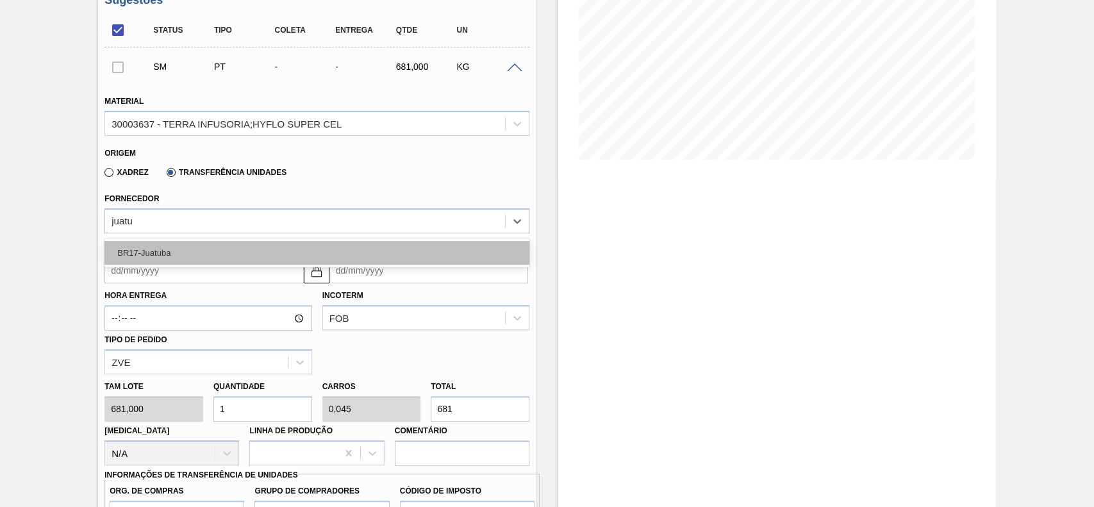
click at [240, 252] on div "BR17-Juatuba" at bounding box center [317, 253] width 425 height 24
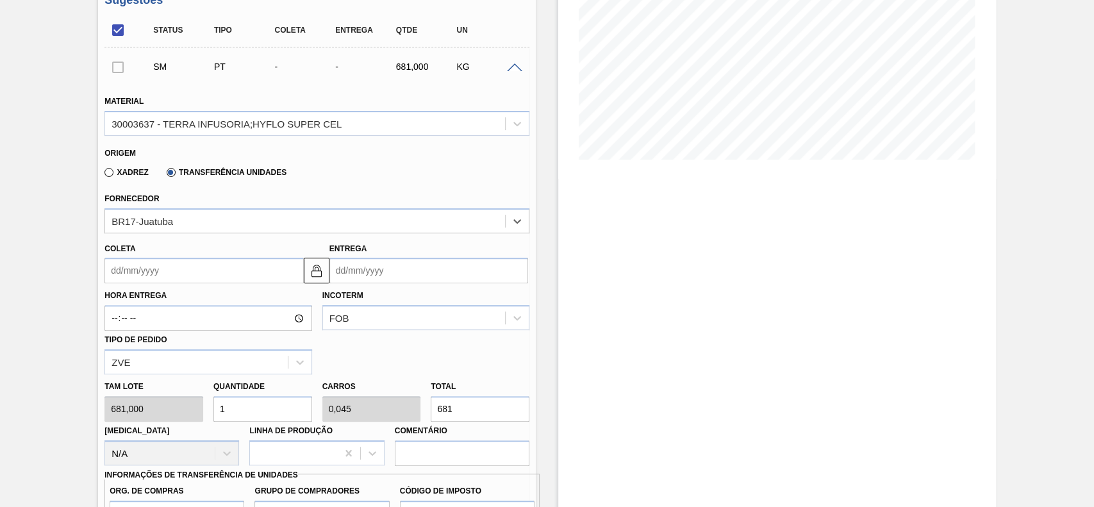
click at [230, 264] on input "Coleta" at bounding box center [204, 271] width 199 height 26
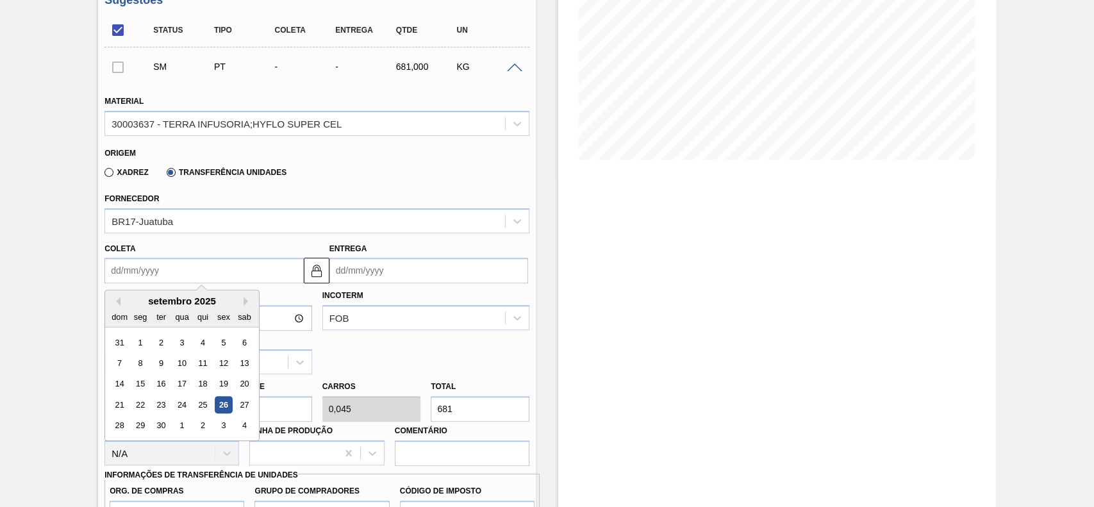
click at [226, 408] on div "26" at bounding box center [223, 404] width 17 height 17
type input "[DATE]"
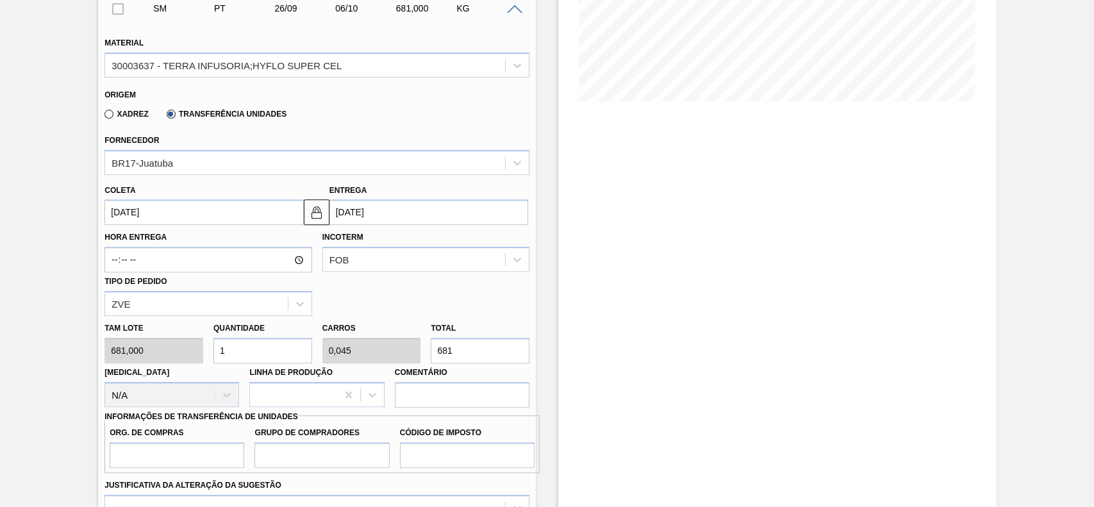
scroll to position [301, 0]
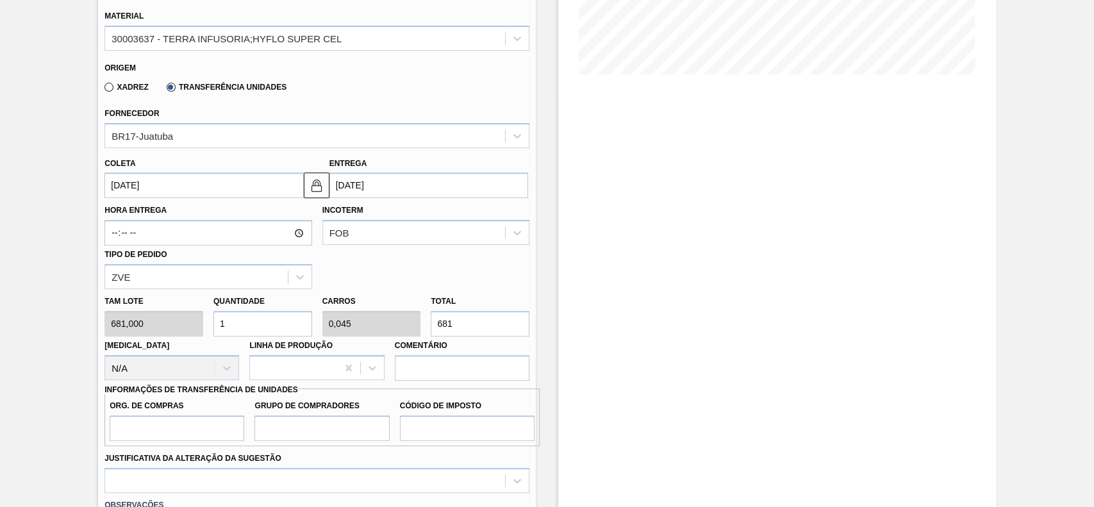
click at [266, 324] on input "1" at bounding box center [263, 324] width 99 height 26
type input "2"
type input "0,091"
type input "1.362"
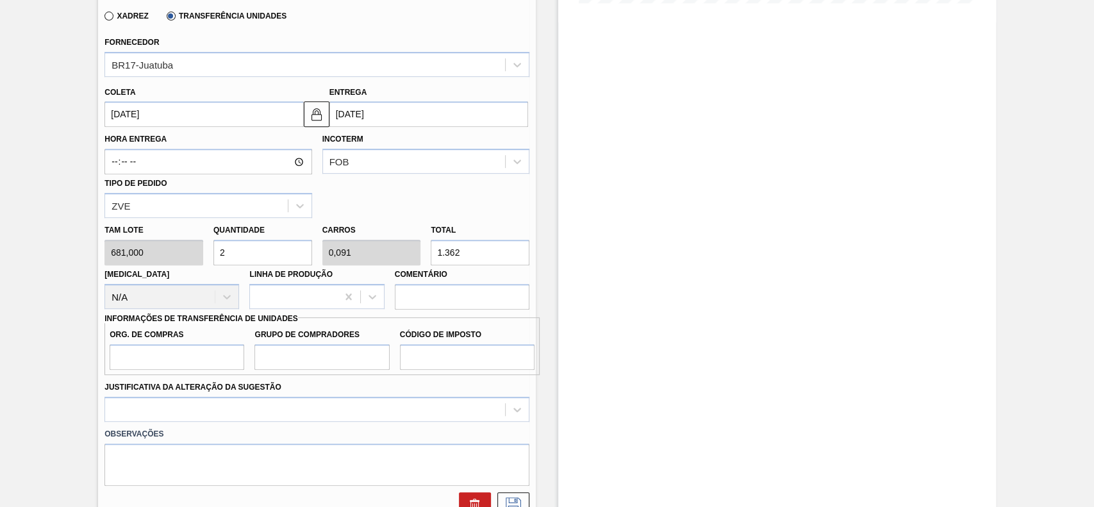
scroll to position [472, 0]
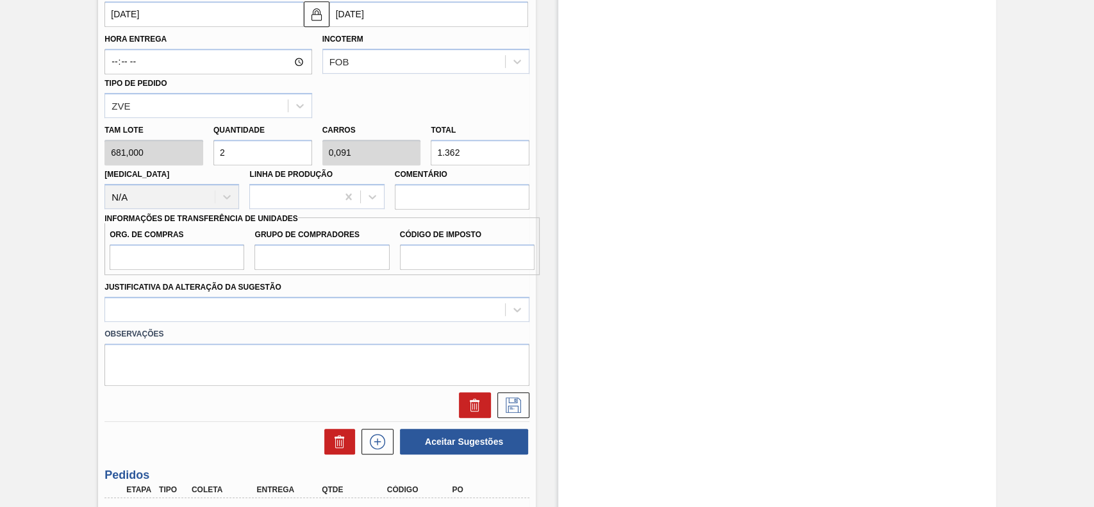
type input "2"
drag, startPoint x: 210, startPoint y: 264, endPoint x: 205, endPoint y: 269, distance: 7.3
click at [210, 264] on input "Org. de Compras" at bounding box center [177, 257] width 135 height 26
type input "BR00"
click at [277, 278] on div "Justificativa da Alteração da Sugestão" at bounding box center [316, 298] width 435 height 47
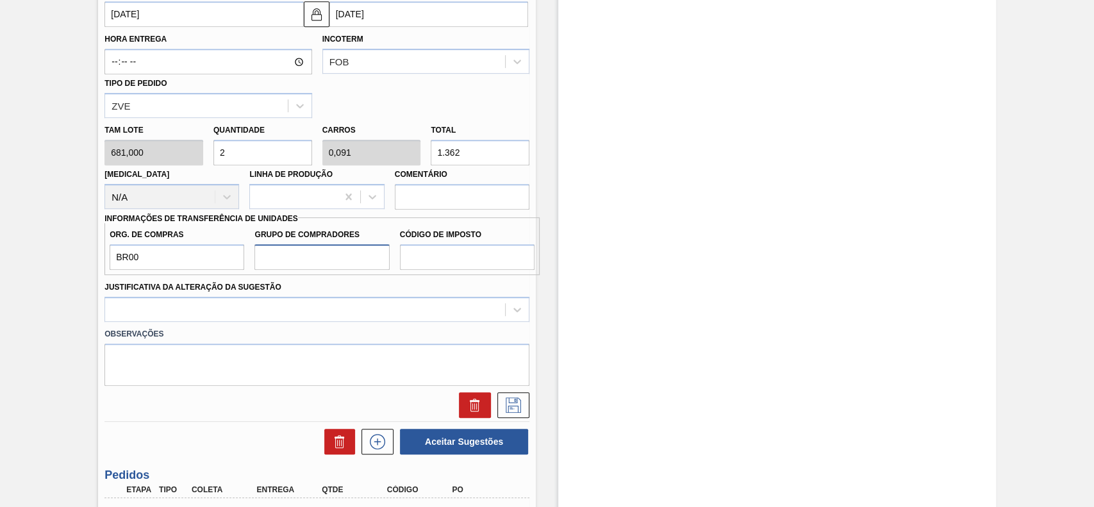
drag, startPoint x: 294, startPoint y: 263, endPoint x: 298, endPoint y: 271, distance: 8.9
click at [294, 263] on input "Grupo de Compradores" at bounding box center [322, 257] width 135 height 26
type input "A01"
click at [427, 260] on input "Código de Imposto" at bounding box center [467, 257] width 135 height 26
click at [424, 255] on input "Código de Imposto" at bounding box center [467, 257] width 135 height 26
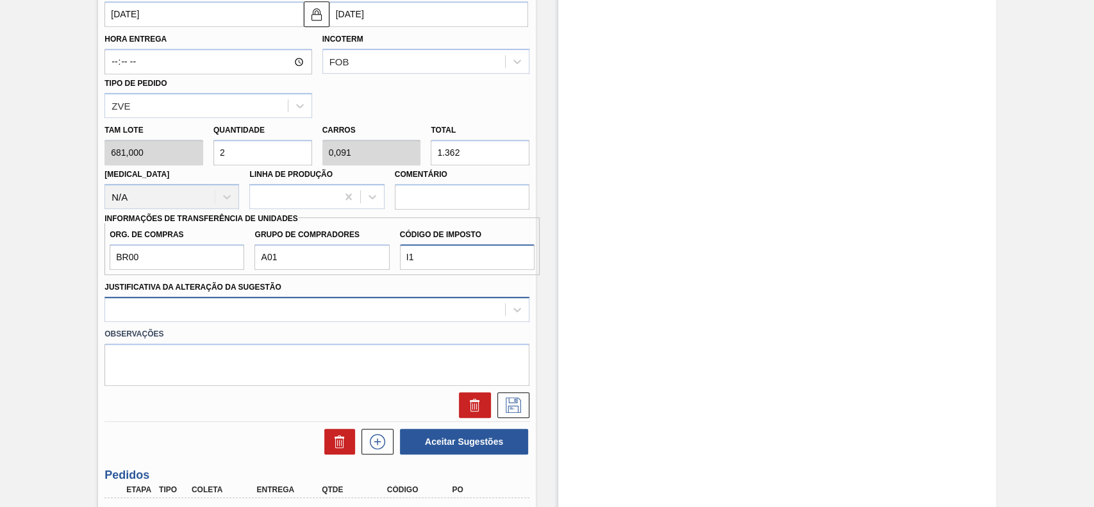
type input "I1"
click at [260, 316] on div at bounding box center [317, 309] width 425 height 25
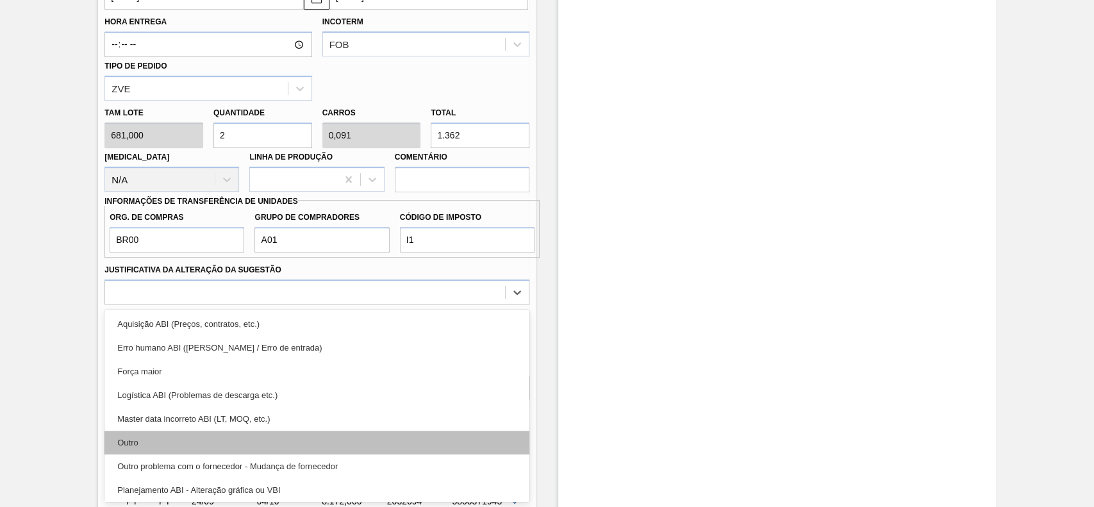
click at [185, 437] on div "Outro" at bounding box center [317, 443] width 425 height 24
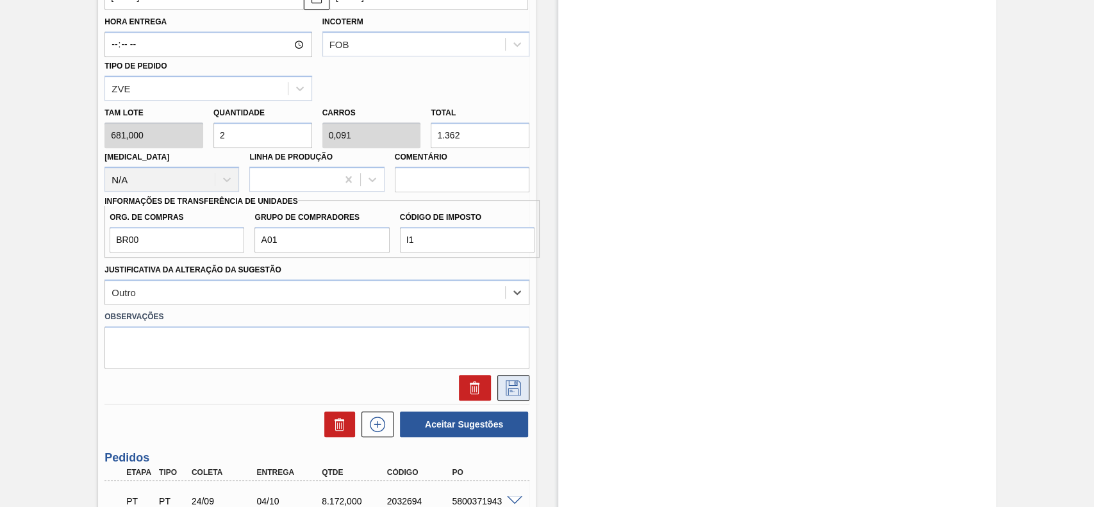
click at [518, 379] on button at bounding box center [514, 388] width 32 height 26
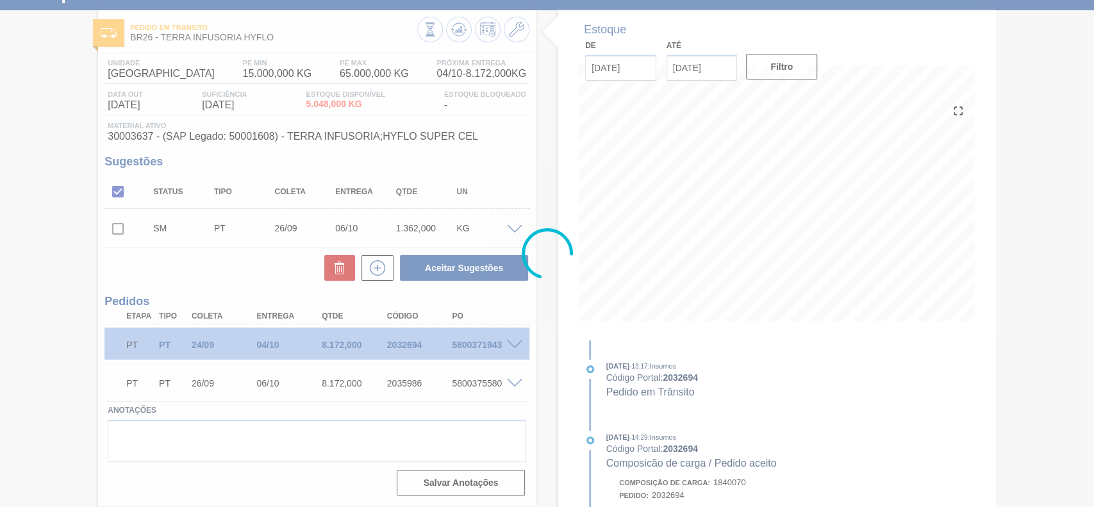
scroll to position [53, 0]
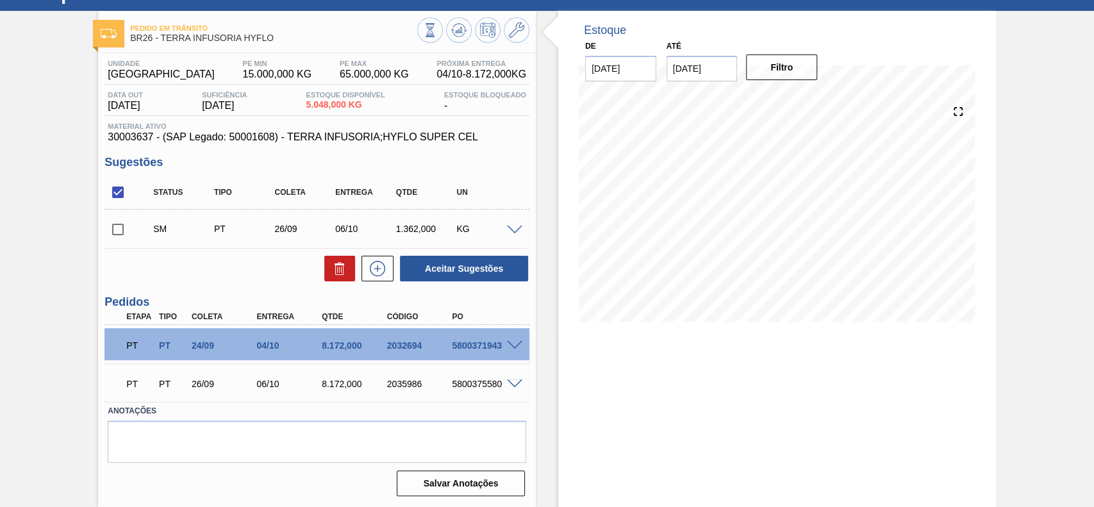
click at [122, 228] on input "checkbox" at bounding box center [118, 229] width 27 height 27
checkbox input "true"
click at [503, 271] on button "Aceitar Sugestões" at bounding box center [464, 269] width 128 height 26
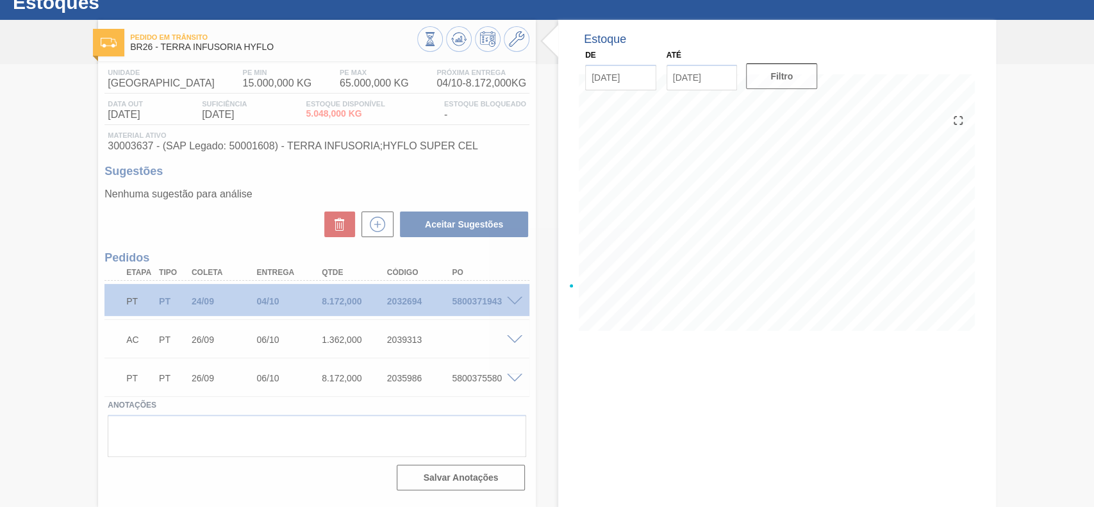
scroll to position [44, 0]
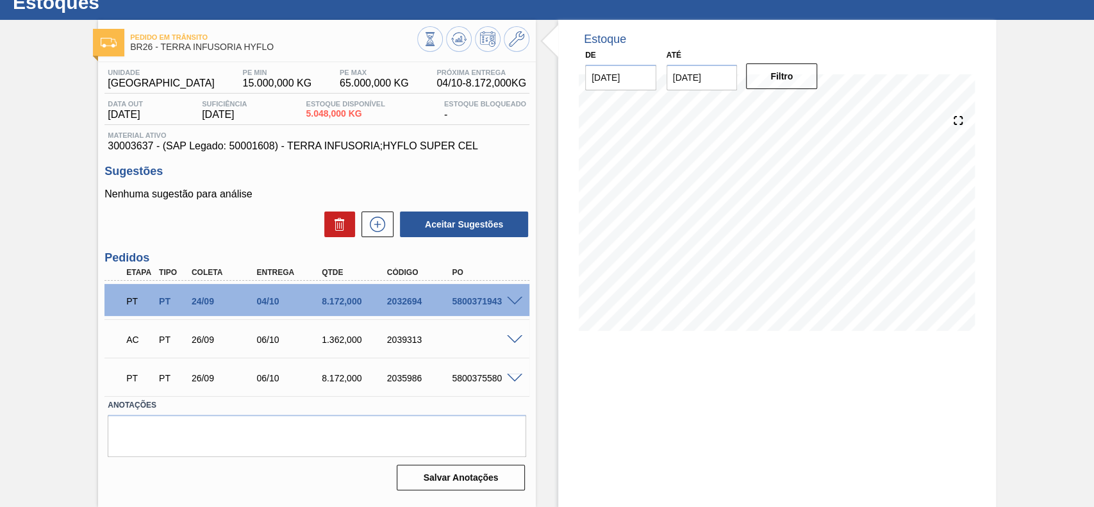
click at [518, 332] on div "AC PT 26/09 06/10 1.362,000 2039313" at bounding box center [317, 339] width 425 height 32
click at [518, 337] on span at bounding box center [514, 340] width 15 height 10
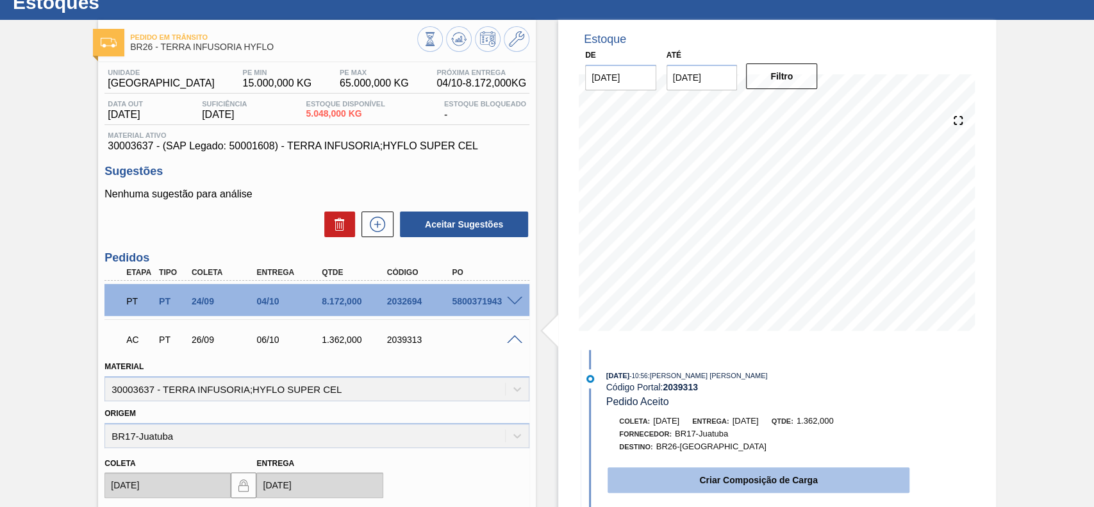
click at [716, 478] on button "Criar Composição de Carga" at bounding box center [759, 480] width 302 height 26
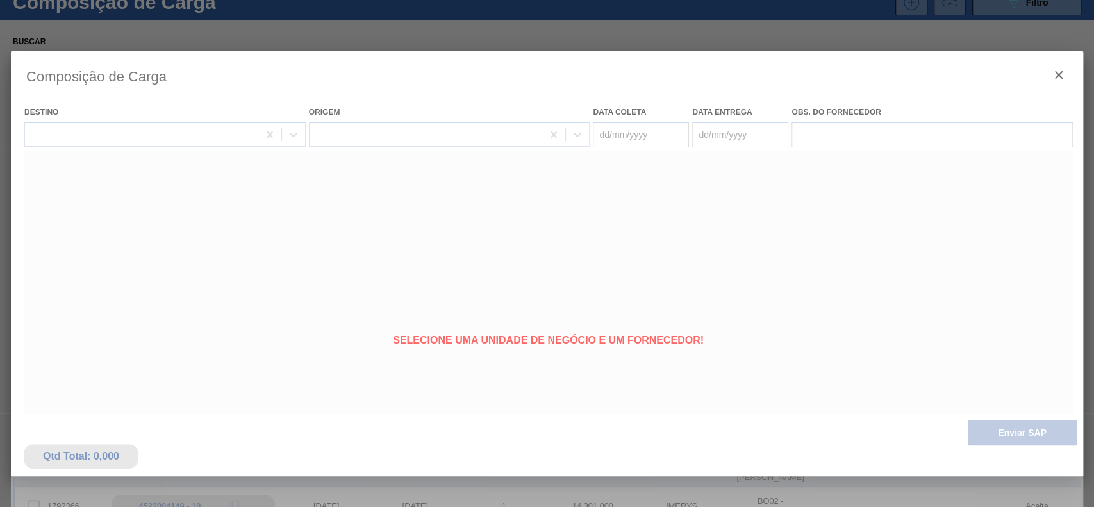
type coleta "[DATE]"
type entrega "[DATE]"
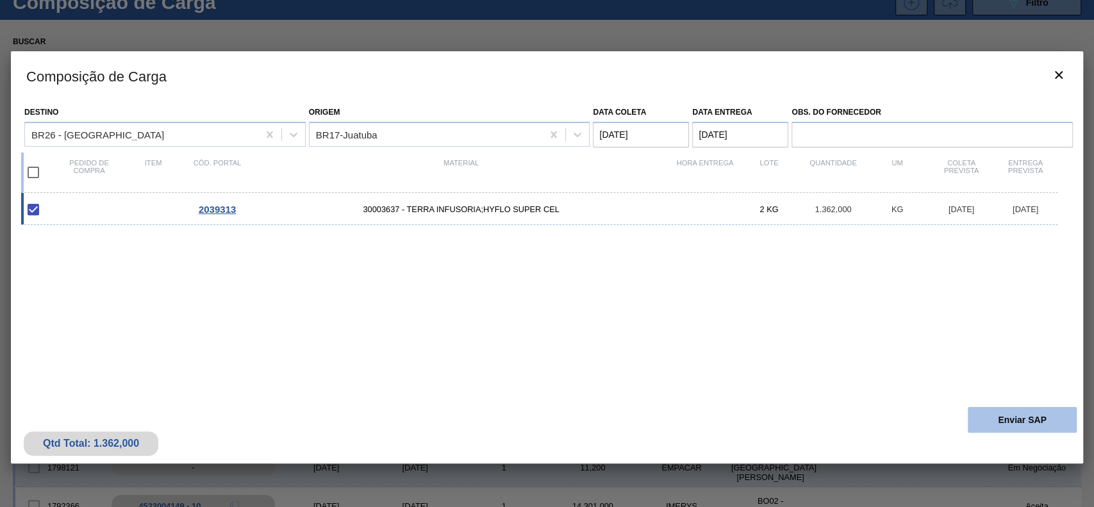
click at [996, 421] on button "Enviar SAP" at bounding box center [1022, 420] width 109 height 26
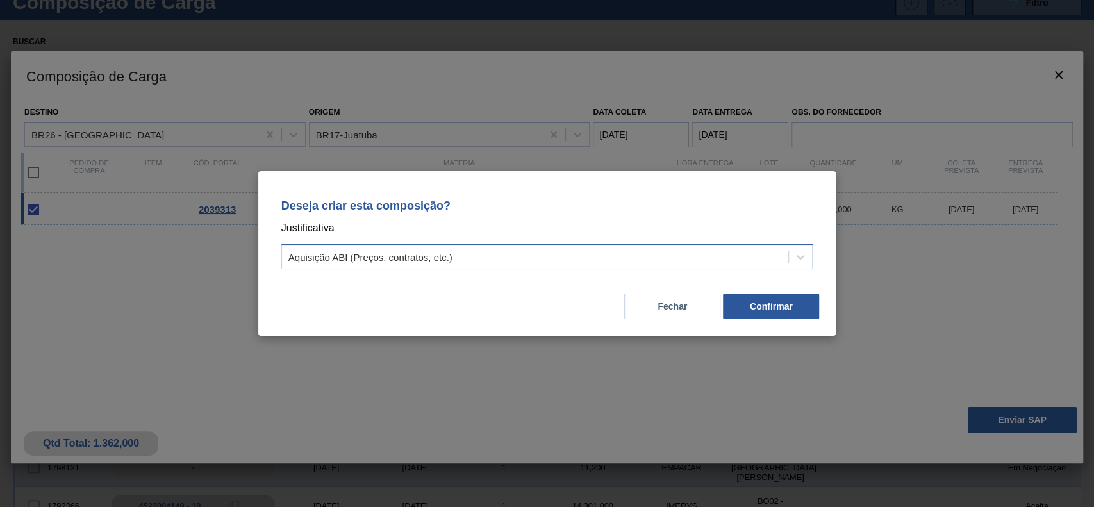
click at [452, 246] on div "Aquisição ABI (Preços, contratos, etc.)" at bounding box center [547, 256] width 532 height 25
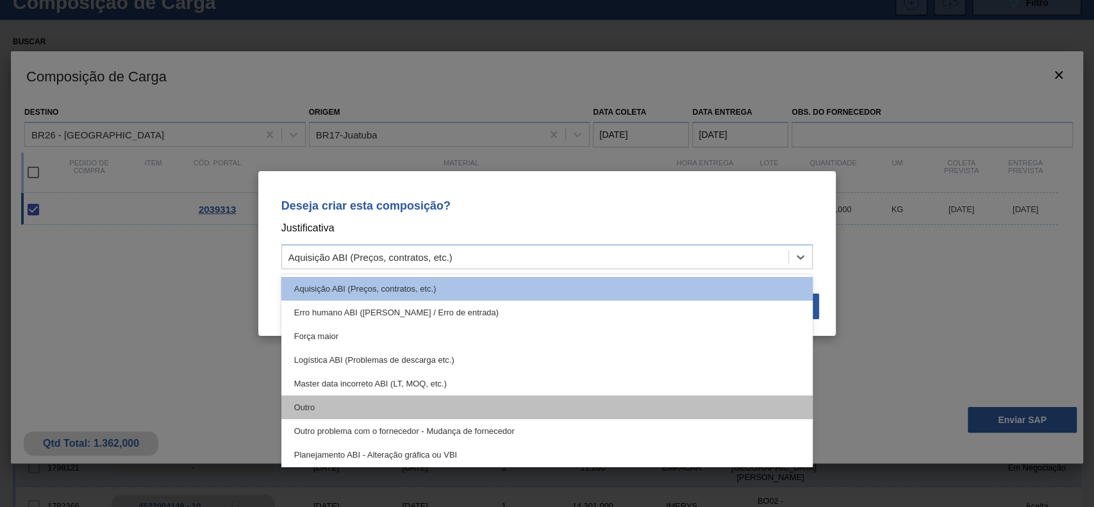
click at [331, 407] on div "Outro" at bounding box center [547, 408] width 532 height 24
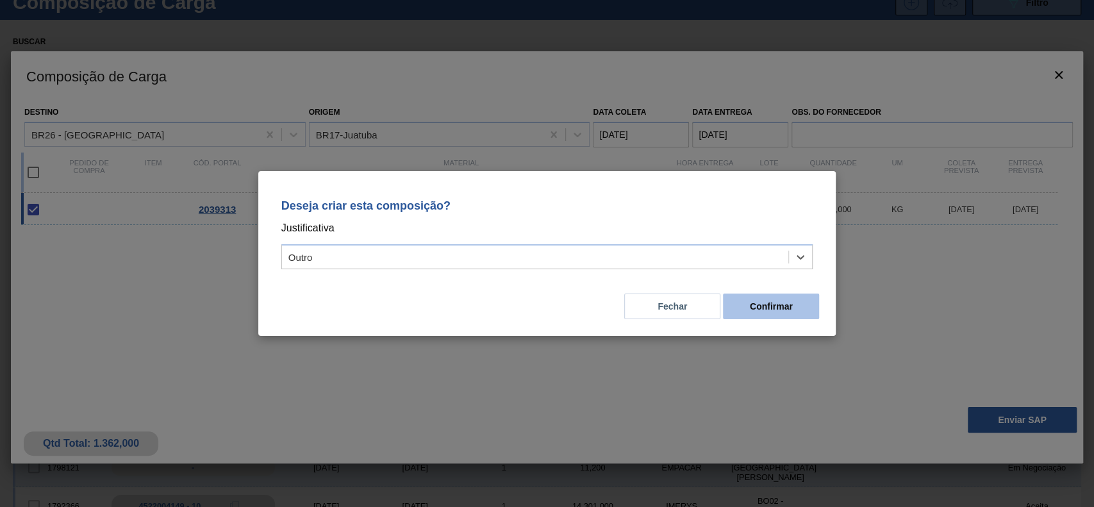
click at [748, 296] on button "Confirmar" at bounding box center [771, 307] width 96 height 26
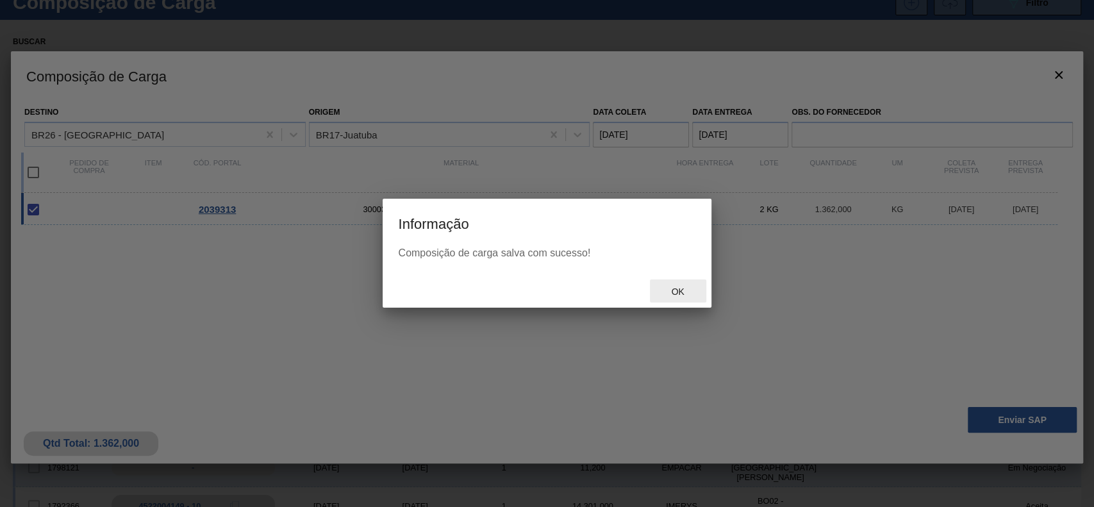
click at [682, 290] on span "Ok" at bounding box center [677, 292] width 33 height 10
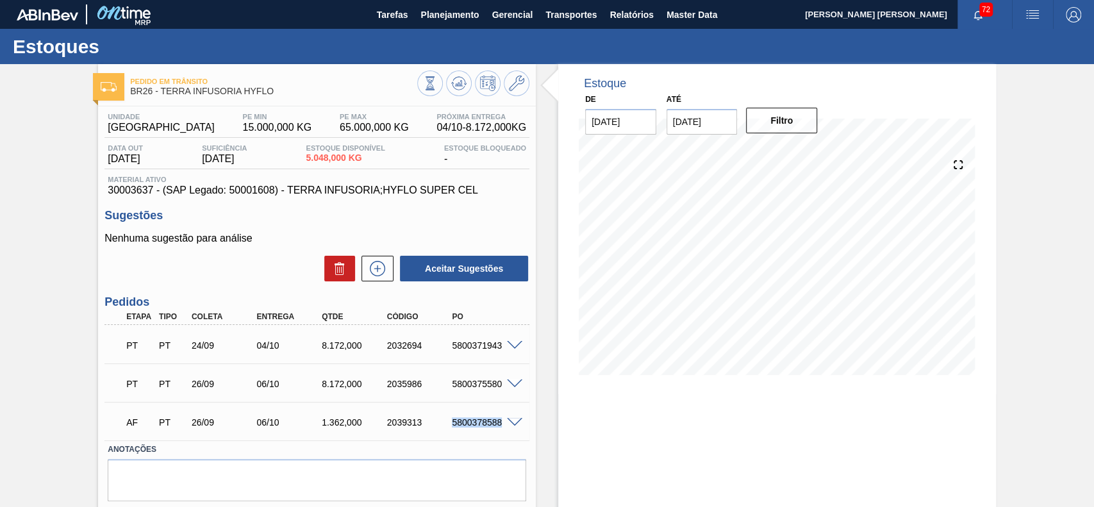
drag, startPoint x: 450, startPoint y: 423, endPoint x: 501, endPoint y: 428, distance: 50.9
click at [501, 428] on div "AF PT 26/09 06/10 1.362,000 2039313 5800378588" at bounding box center [313, 421] width 391 height 26
copy div "5800378588"
